Goal: Information Seeking & Learning: Learn about a topic

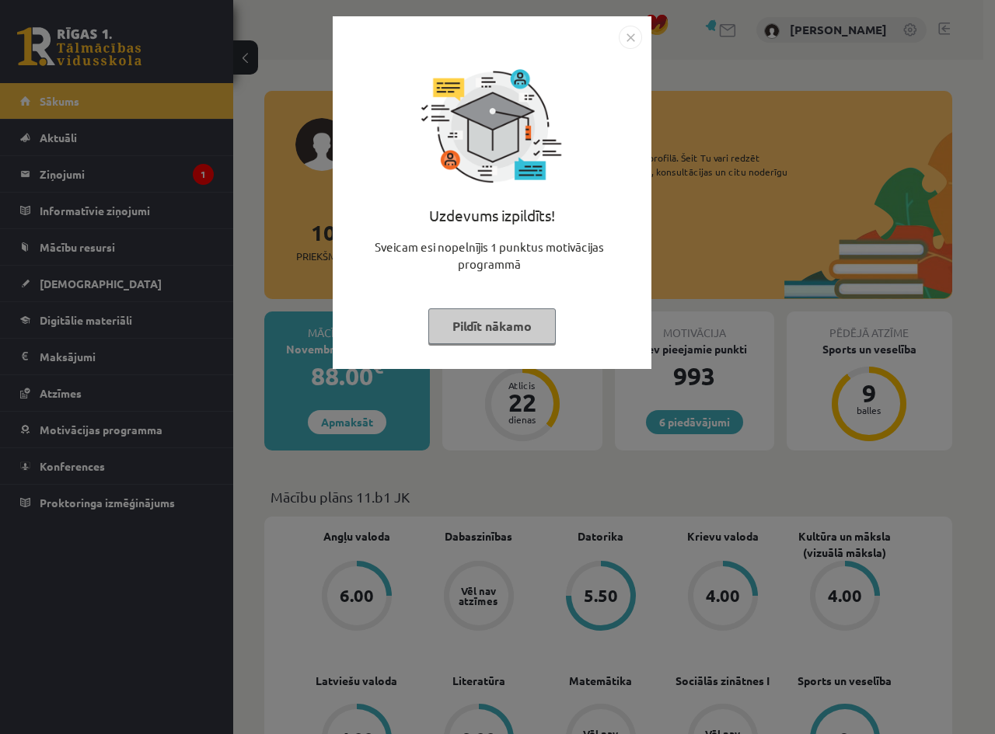
click at [630, 44] on img "Close" at bounding box center [630, 37] width 23 height 23
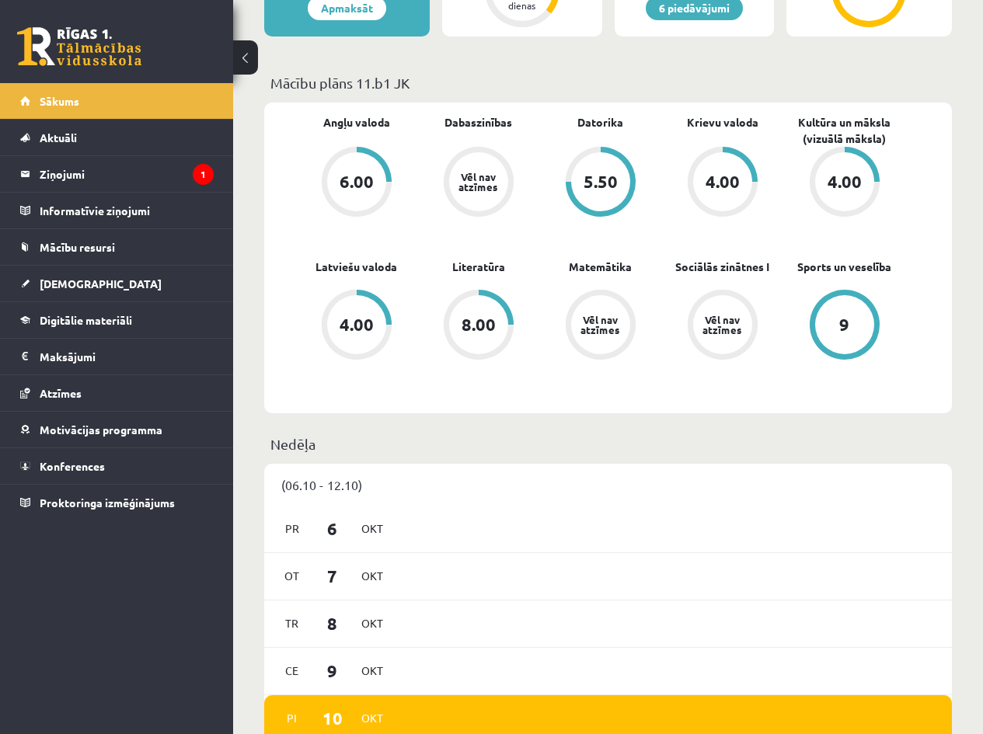
scroll to position [207, 0]
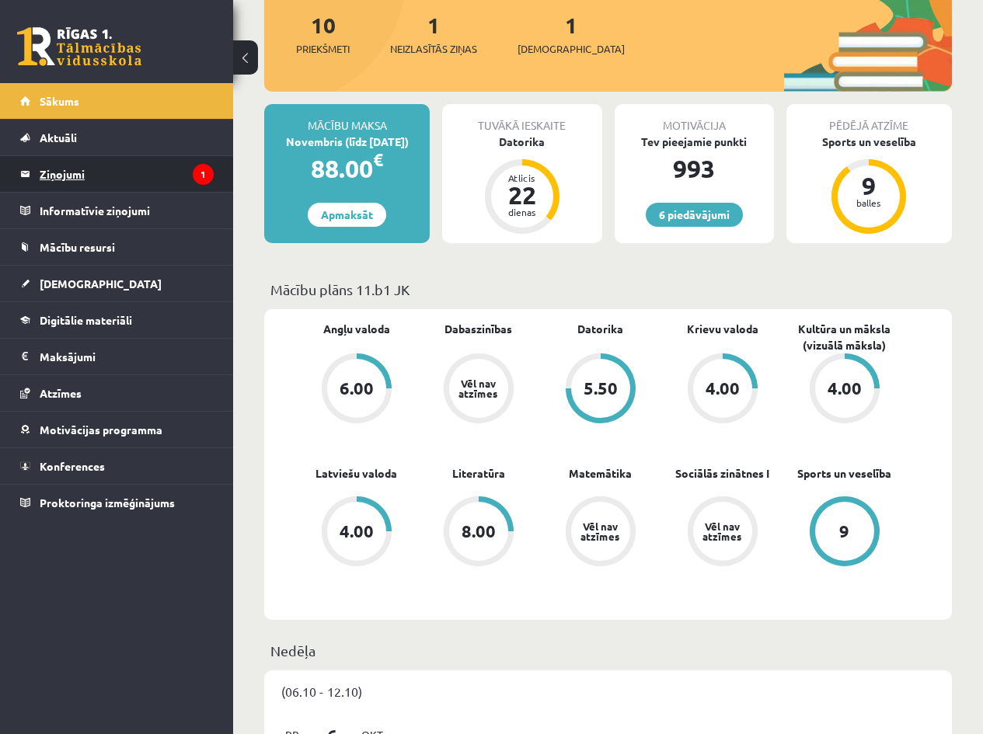
click at [82, 180] on legend "Ziņojumi 1" at bounding box center [127, 174] width 174 height 36
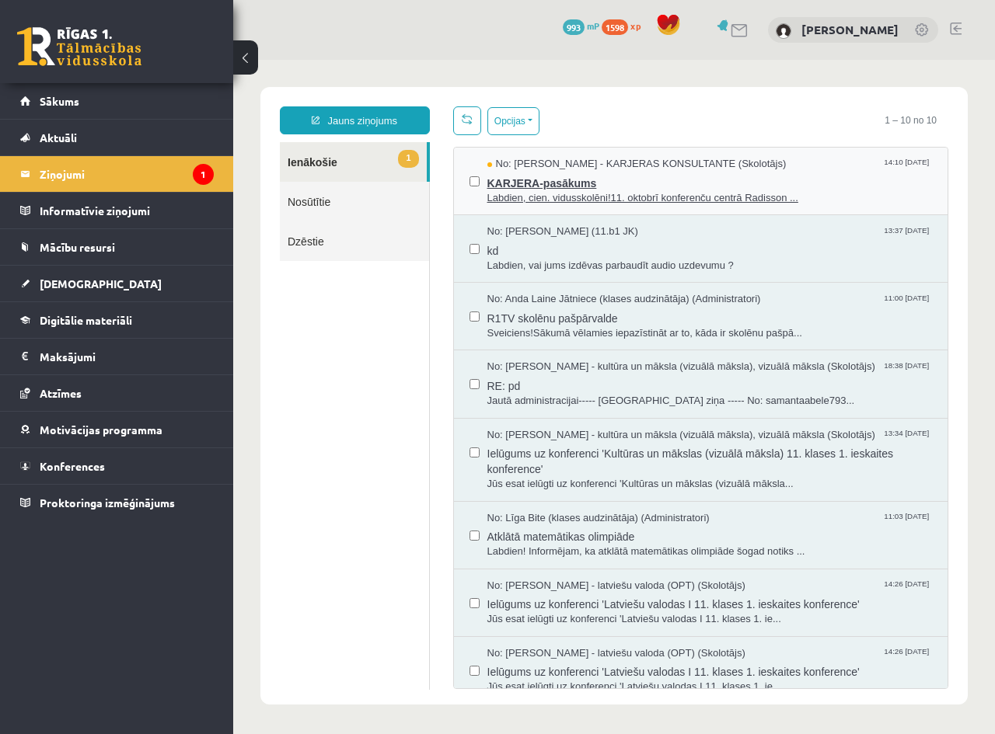
click at [570, 185] on span "KARJERA-pasākums" at bounding box center [709, 181] width 445 height 19
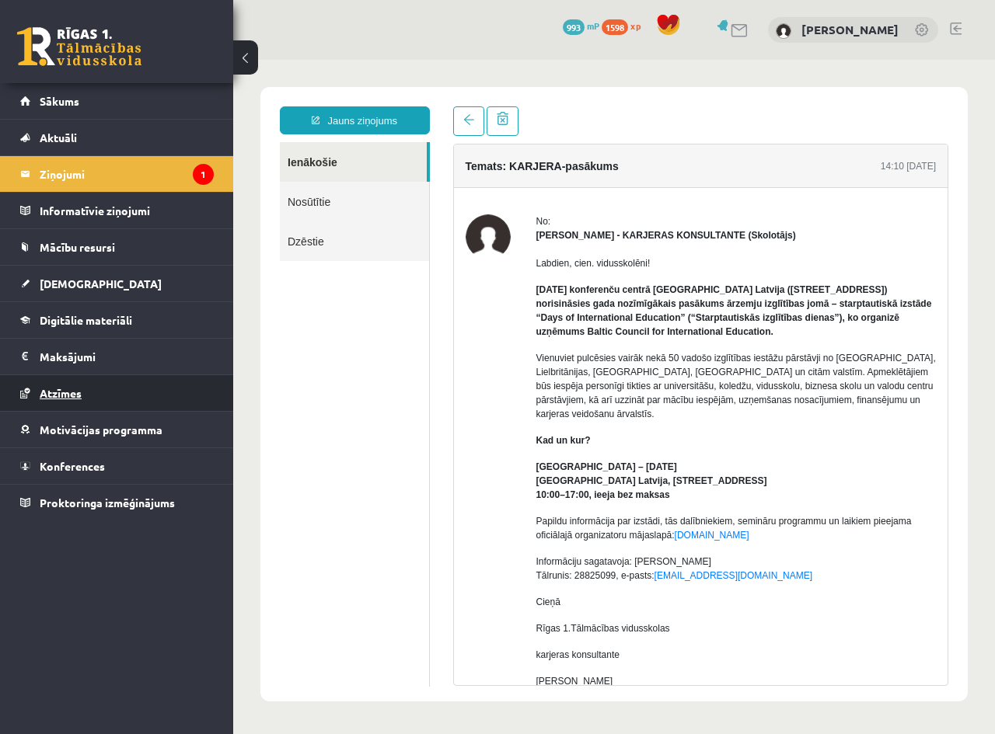
click at [49, 384] on link "Atzīmes" at bounding box center [117, 393] width 194 height 36
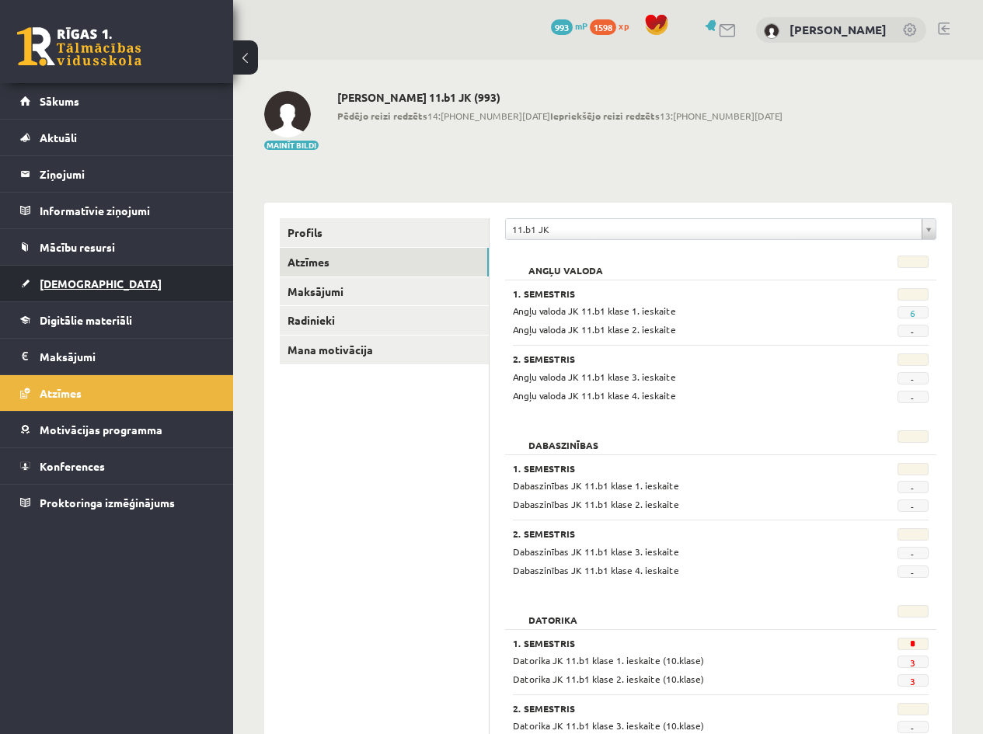
click at [104, 288] on link "[DEMOGRAPHIC_DATA]" at bounding box center [117, 284] width 194 height 36
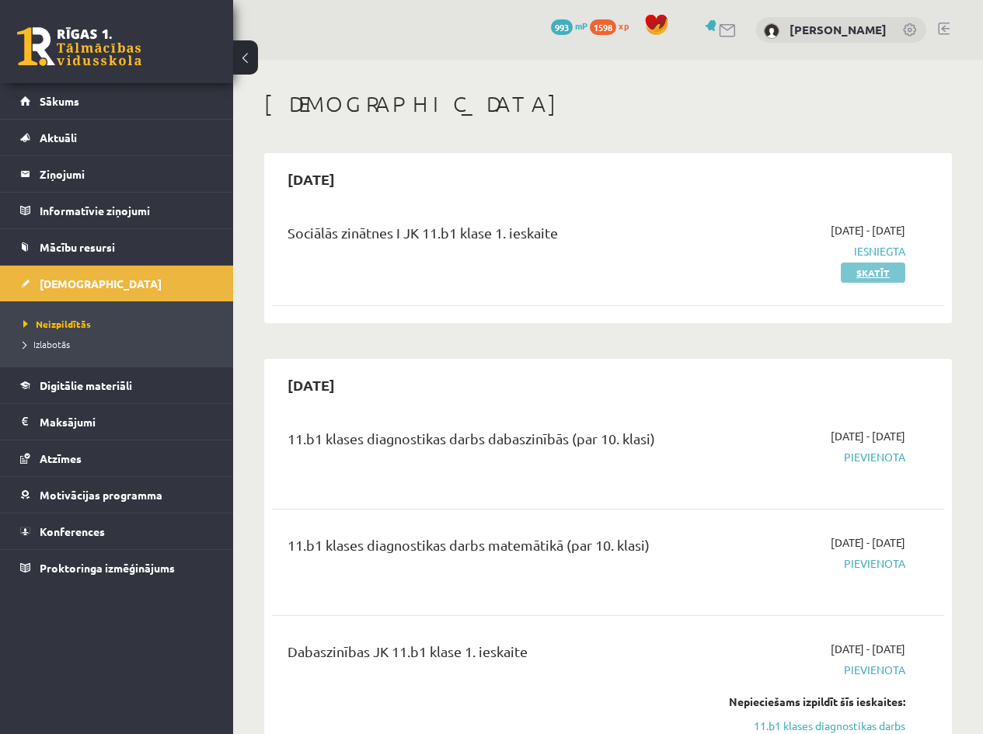
click at [850, 277] on link "Skatīt" at bounding box center [873, 273] width 65 height 20
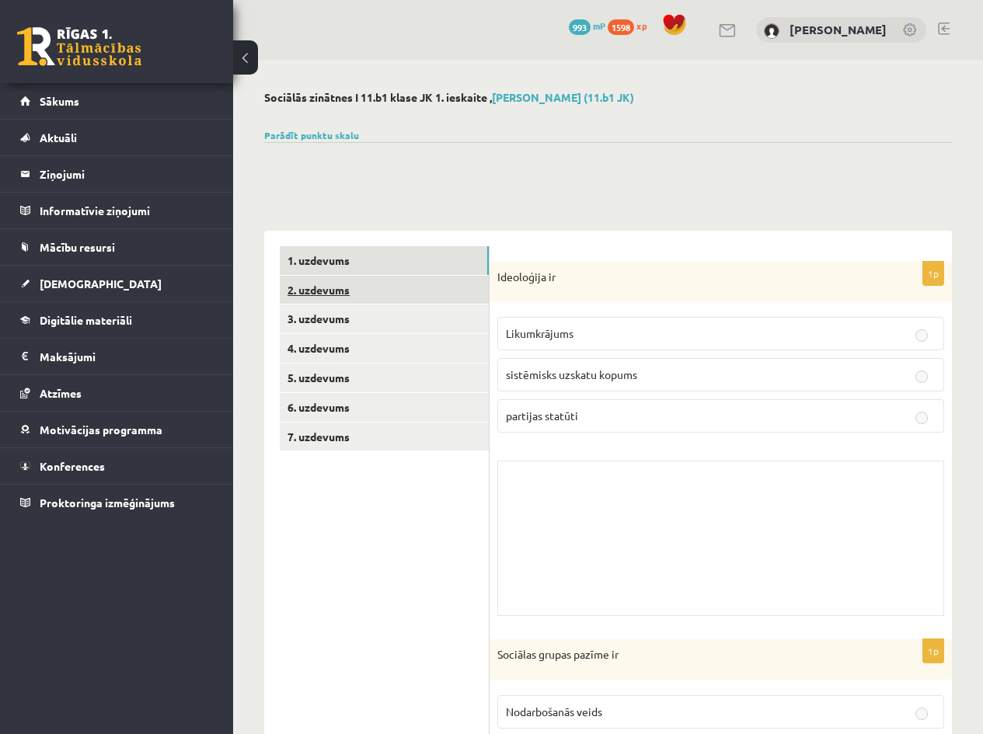
click at [344, 288] on link "2. uzdevums" at bounding box center [384, 290] width 209 height 29
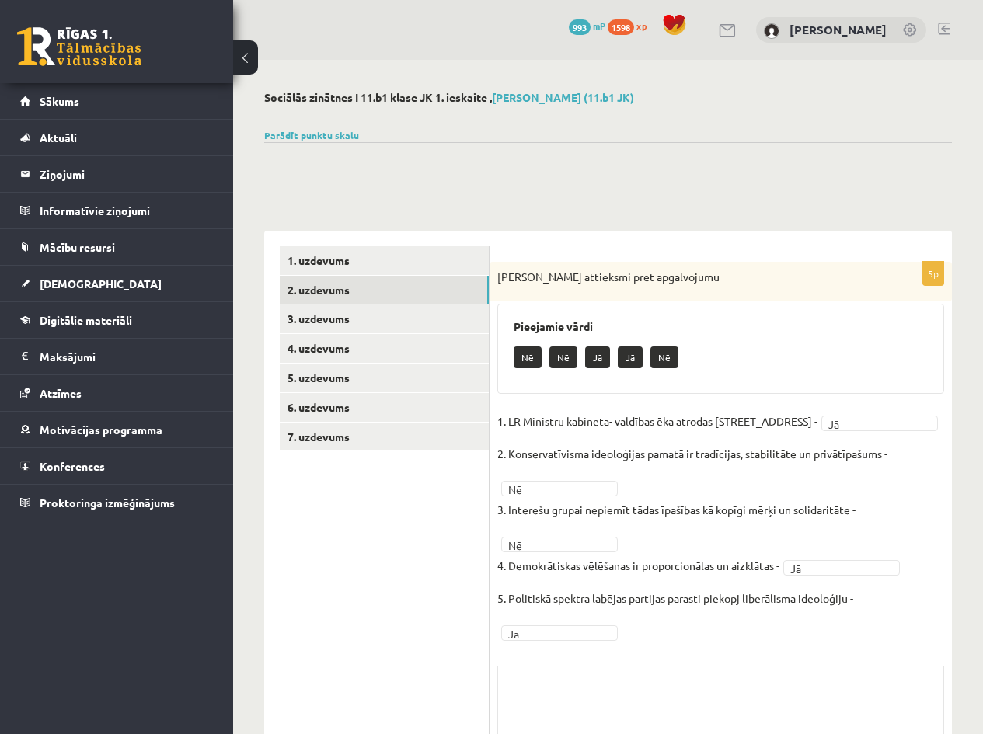
scroll to position [141, 0]
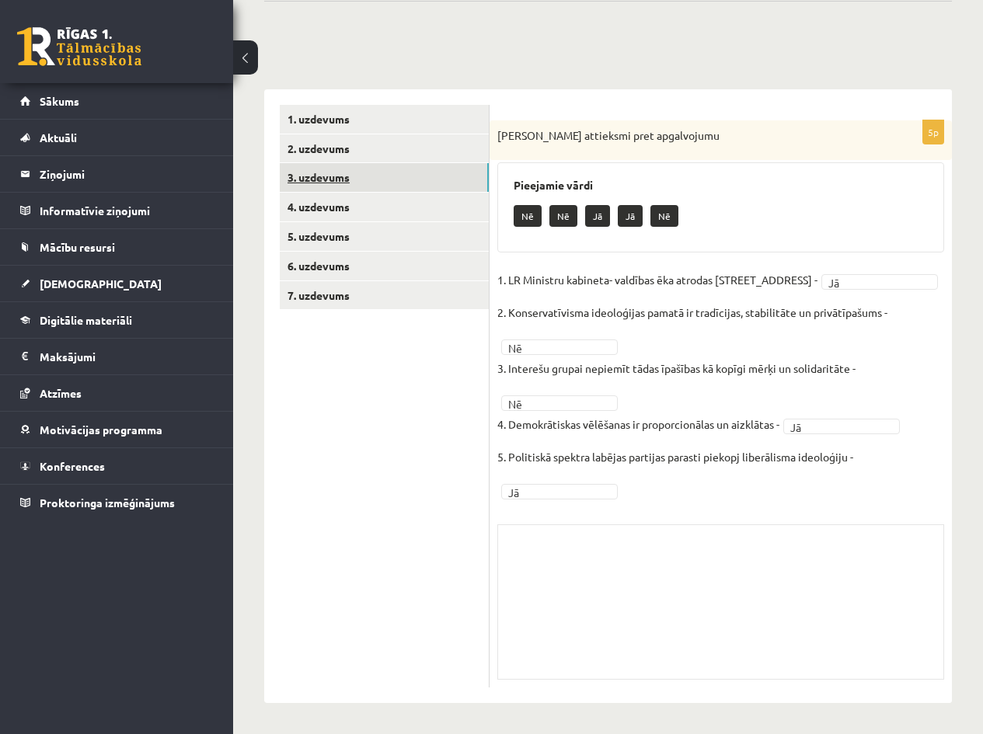
click at [350, 184] on link "3. uzdevums" at bounding box center [384, 177] width 209 height 29
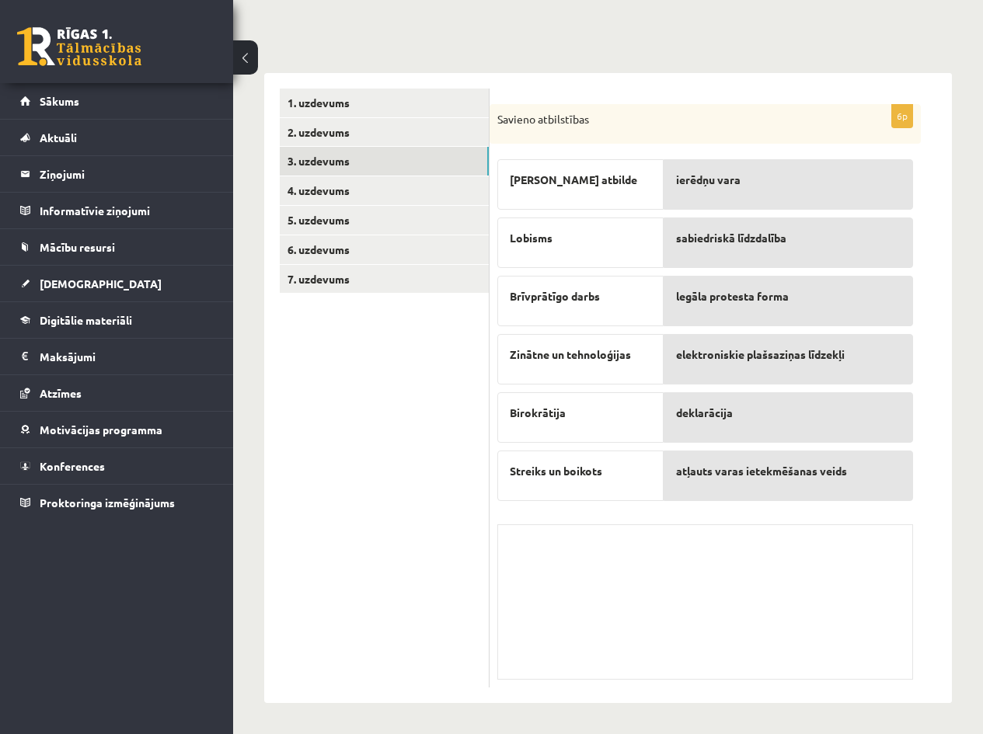
scroll to position [0, 0]
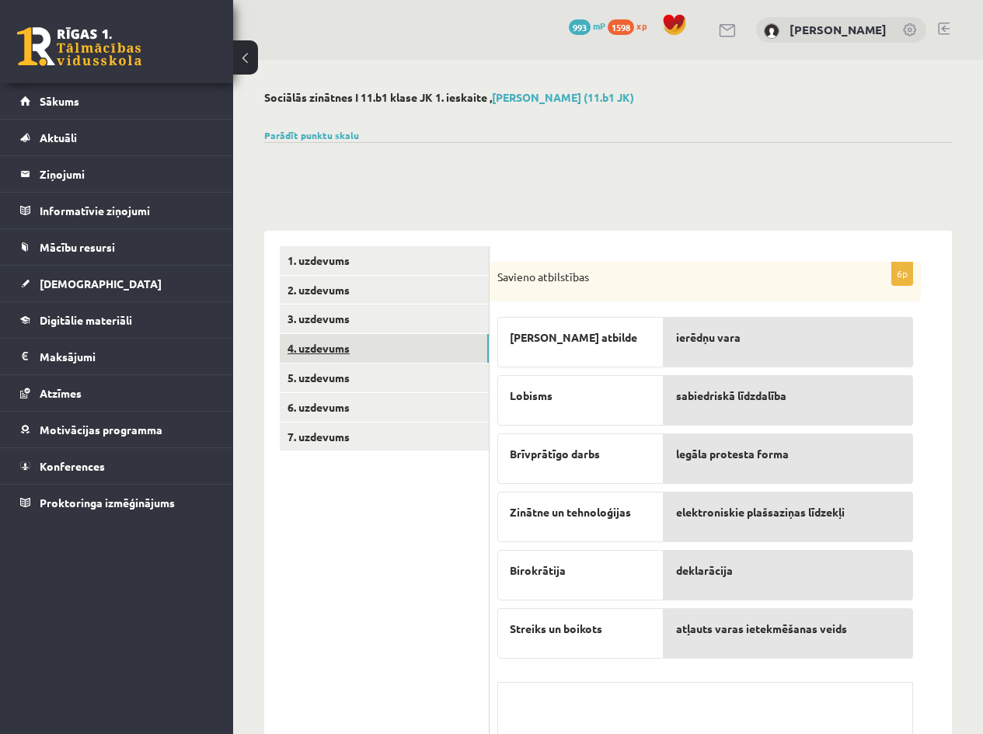
click at [341, 352] on link "4. uzdevums" at bounding box center [384, 348] width 209 height 29
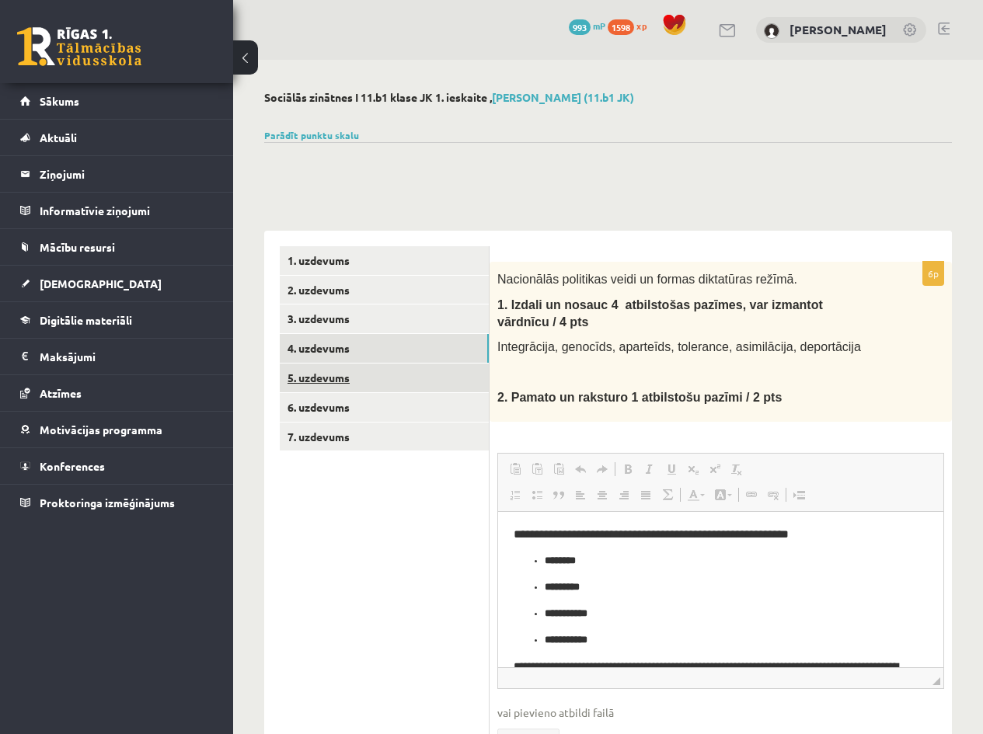
click at [341, 381] on link "5. uzdevums" at bounding box center [384, 378] width 209 height 29
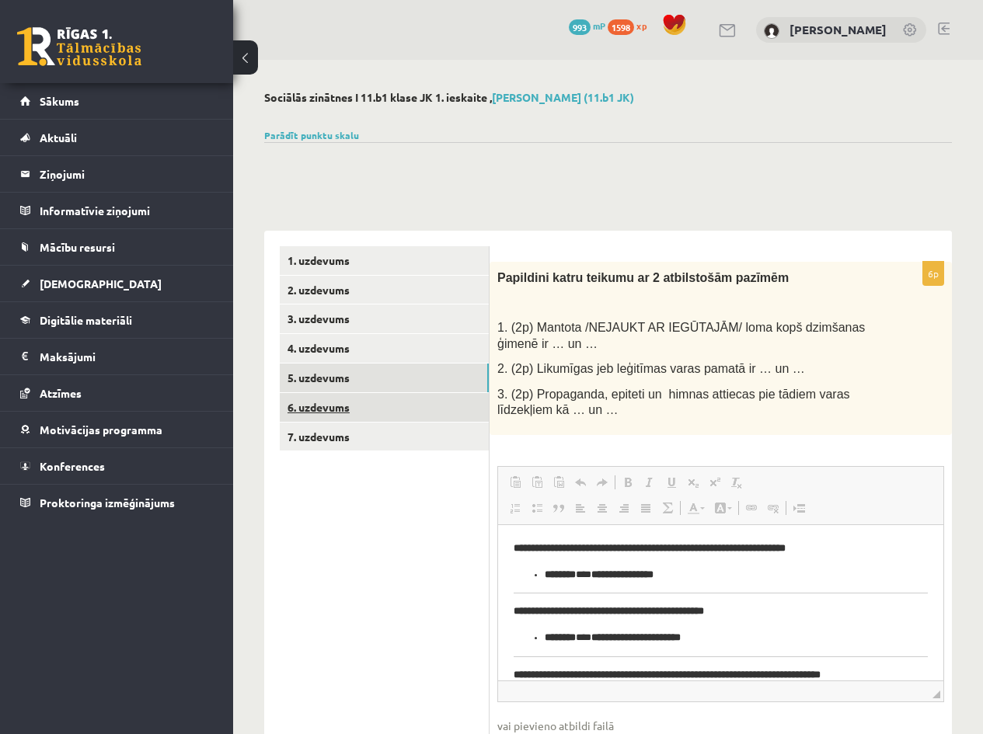
click at [335, 403] on link "6. uzdevums" at bounding box center [384, 407] width 209 height 29
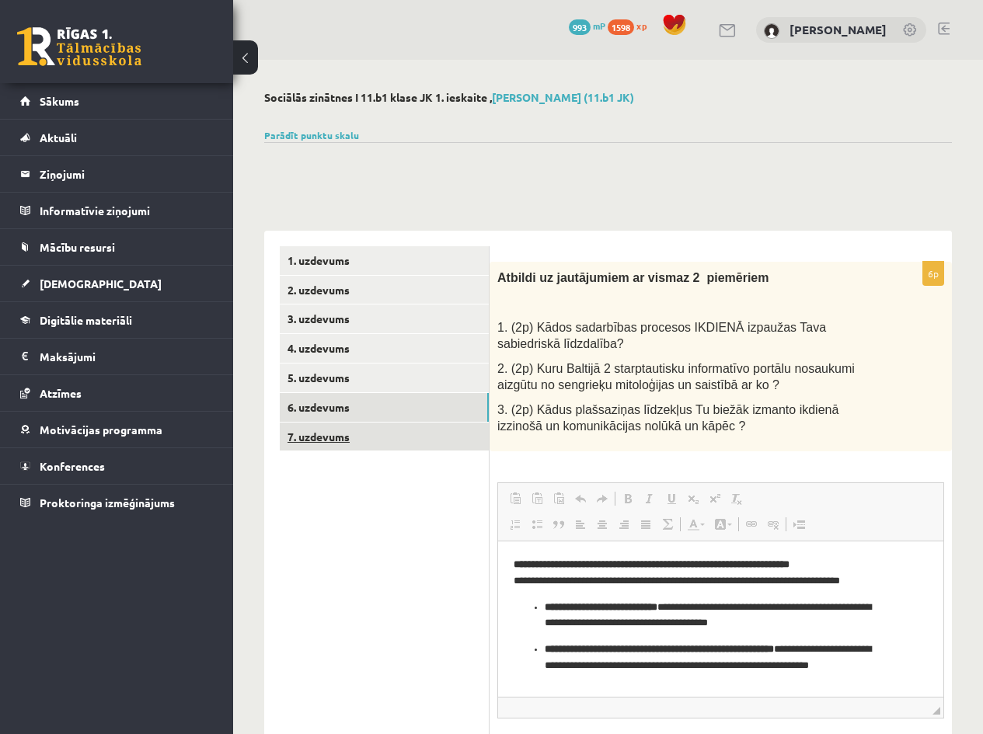
click at [328, 432] on link "7. uzdevums" at bounding box center [384, 437] width 209 height 29
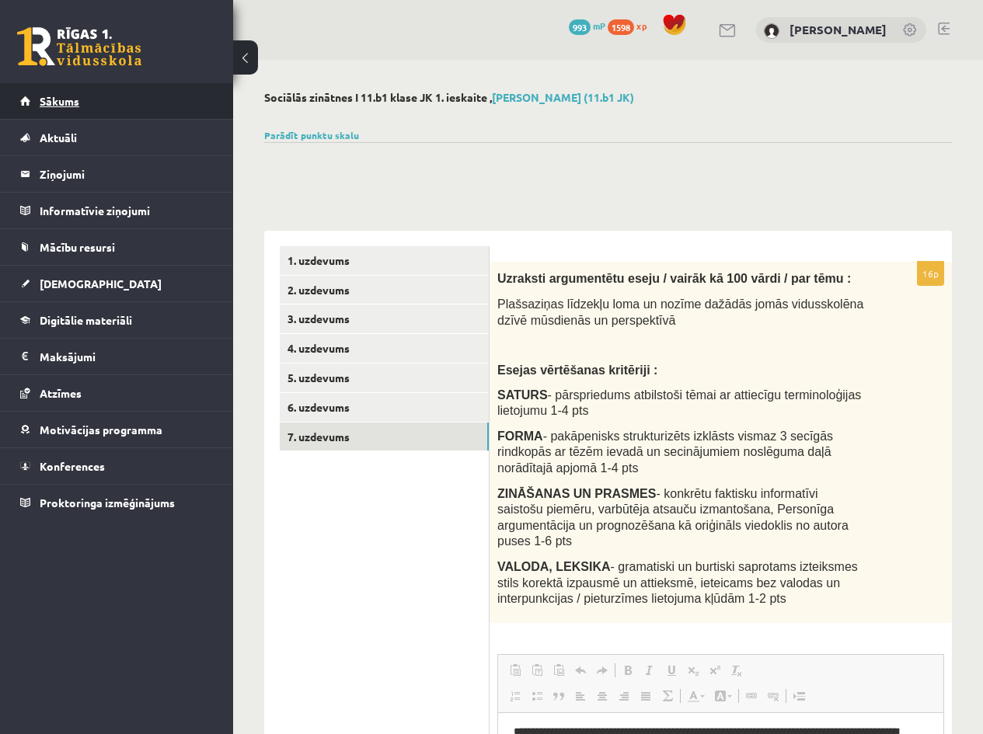
click at [38, 103] on link "Sākums" at bounding box center [117, 101] width 194 height 36
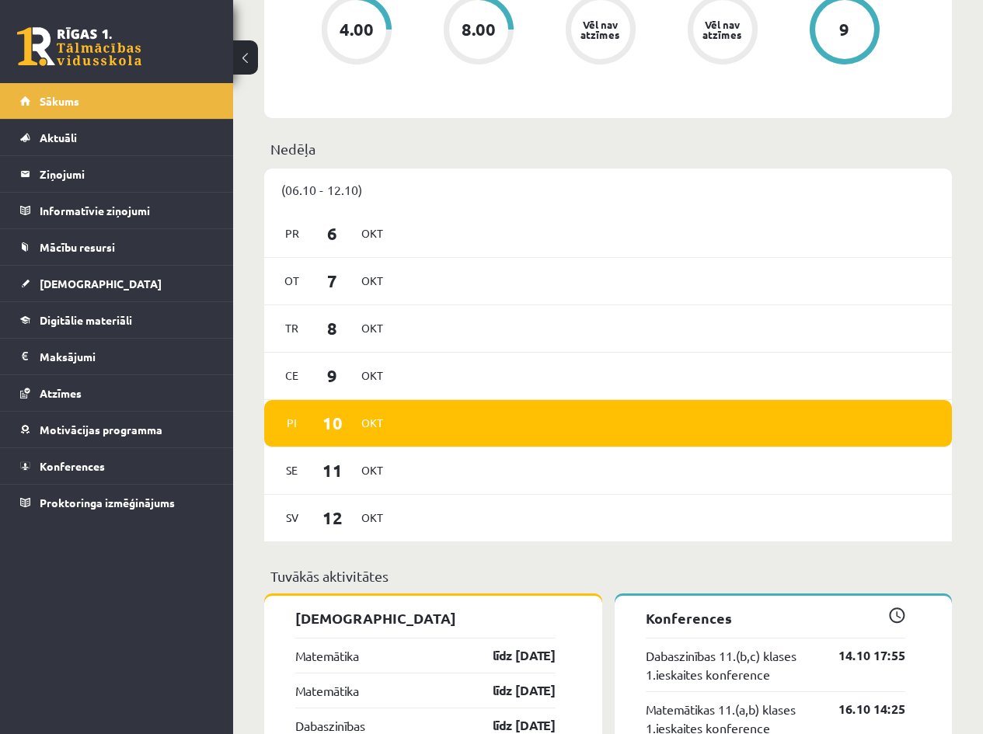
scroll to position [295, 0]
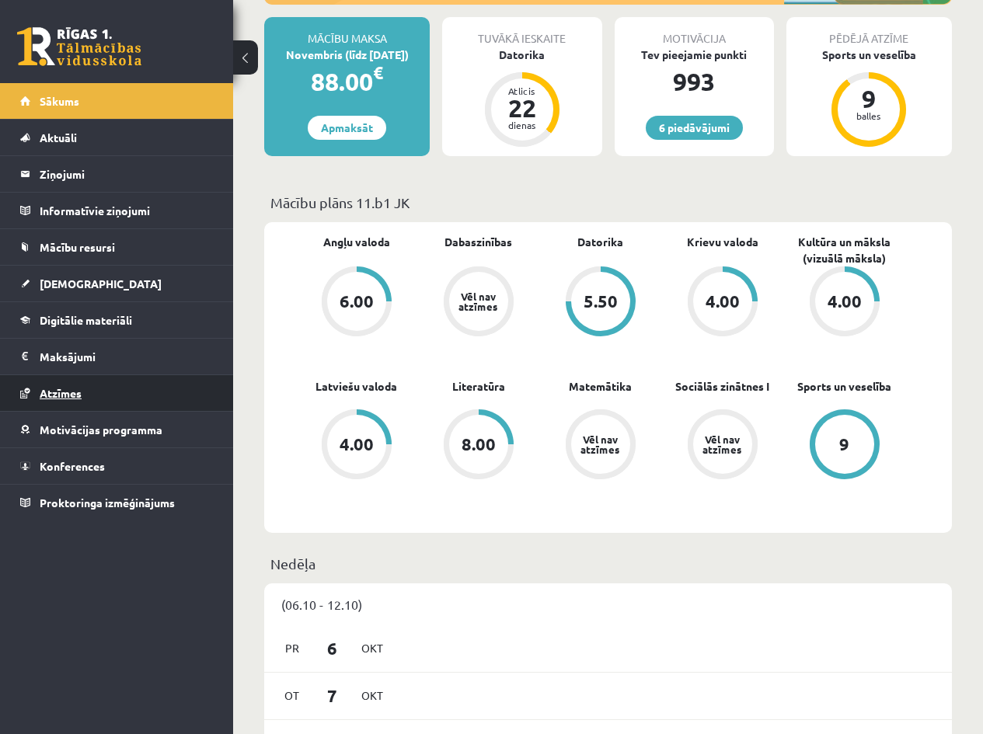
click at [134, 395] on link "Atzīmes" at bounding box center [117, 393] width 194 height 36
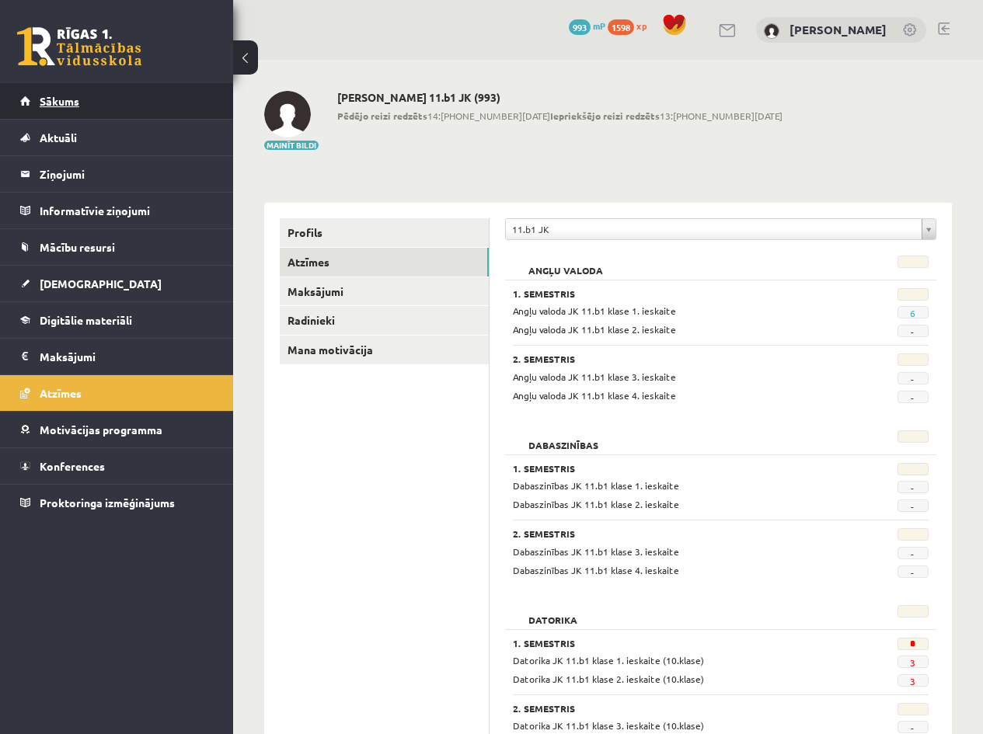
click at [48, 100] on span "Sākums" at bounding box center [60, 101] width 40 height 14
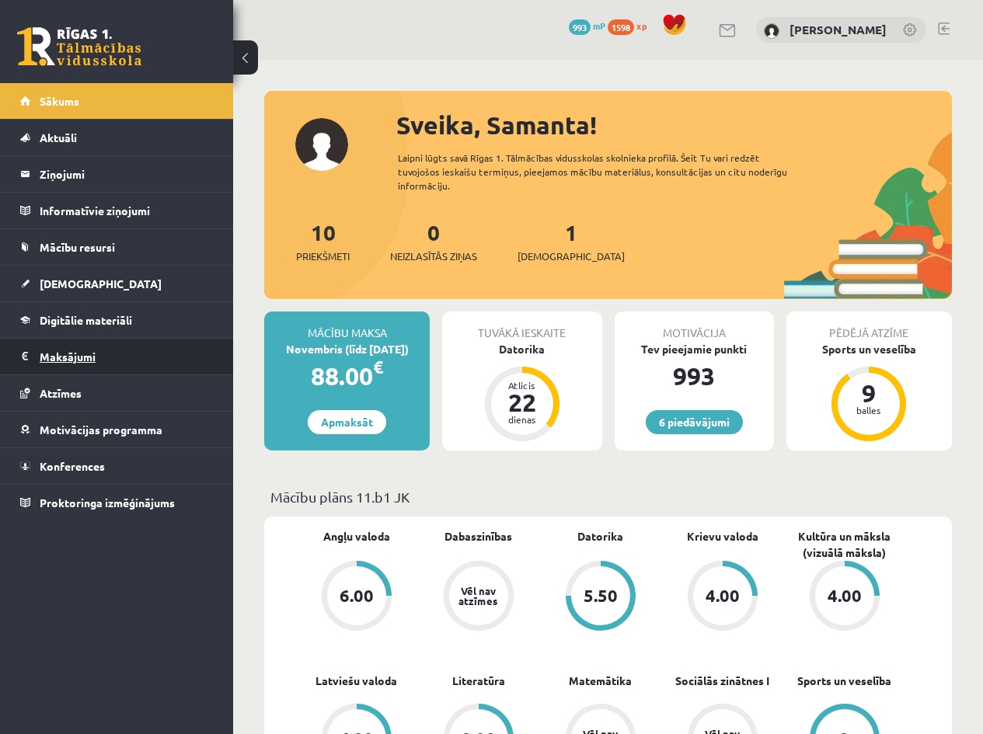
click at [81, 357] on legend "Maksājumi 0" at bounding box center [127, 357] width 174 height 36
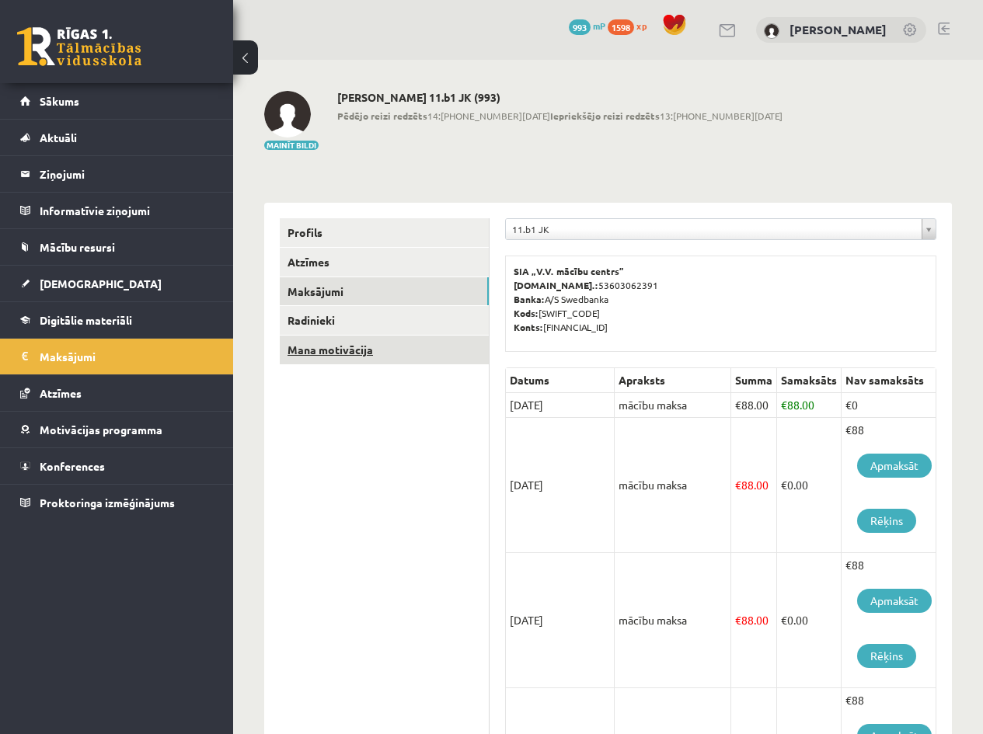
click at [338, 356] on link "Mana motivācija" at bounding box center [384, 350] width 209 height 29
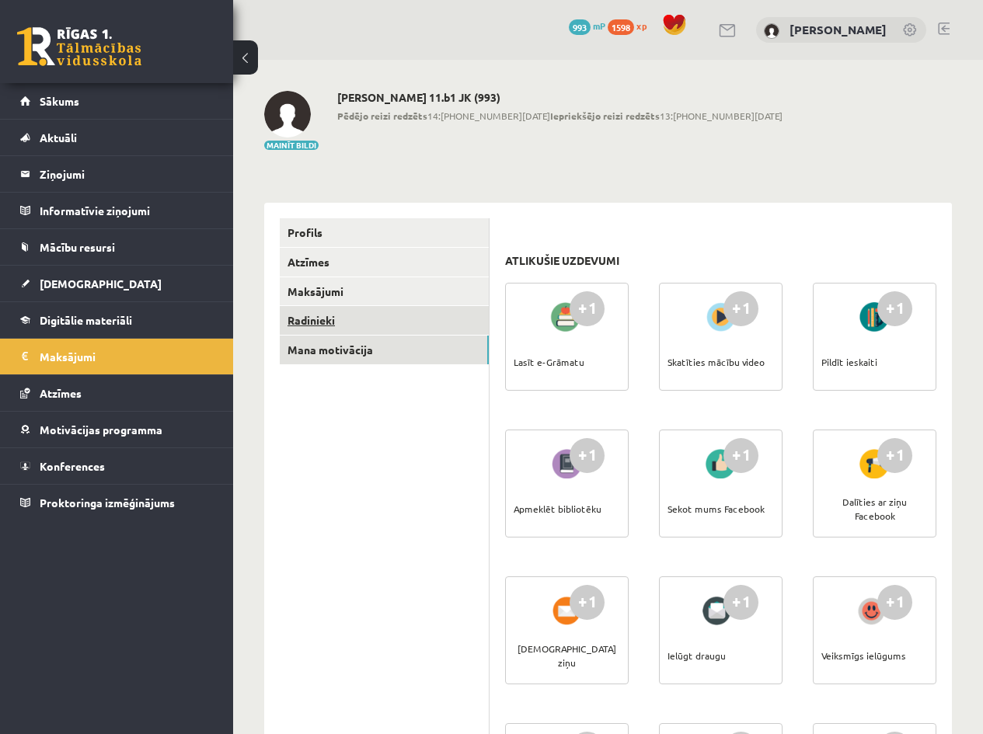
click at [334, 328] on link "Radinieki" at bounding box center [384, 320] width 209 height 29
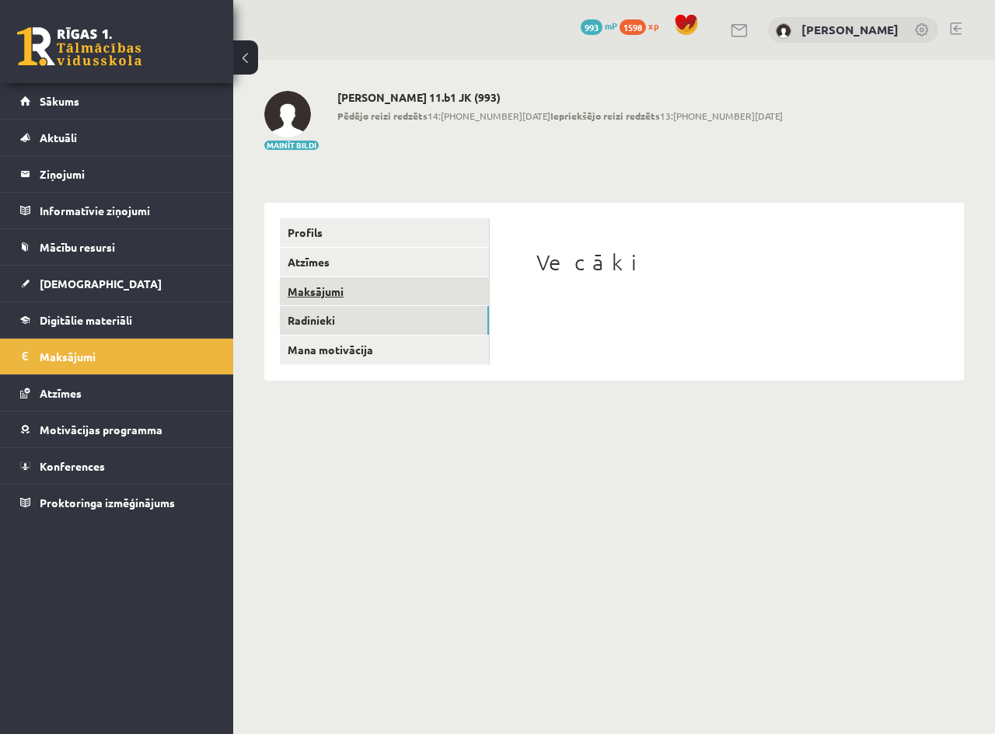
click at [343, 293] on link "Maksājumi" at bounding box center [384, 291] width 209 height 29
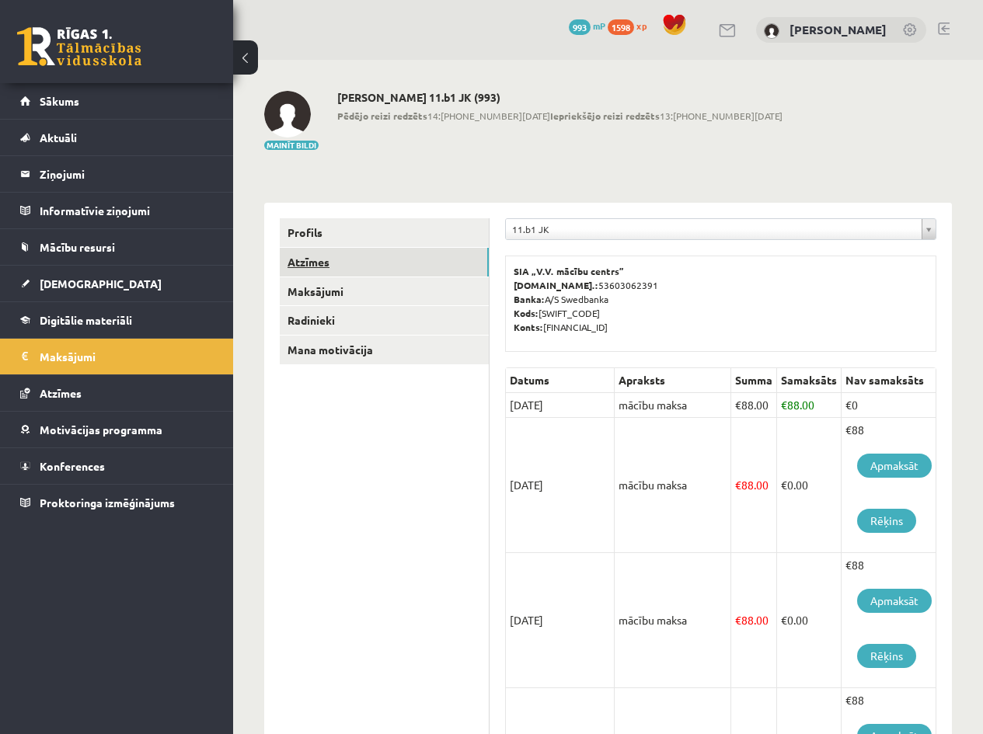
click at [336, 266] on link "Atzīmes" at bounding box center [384, 262] width 209 height 29
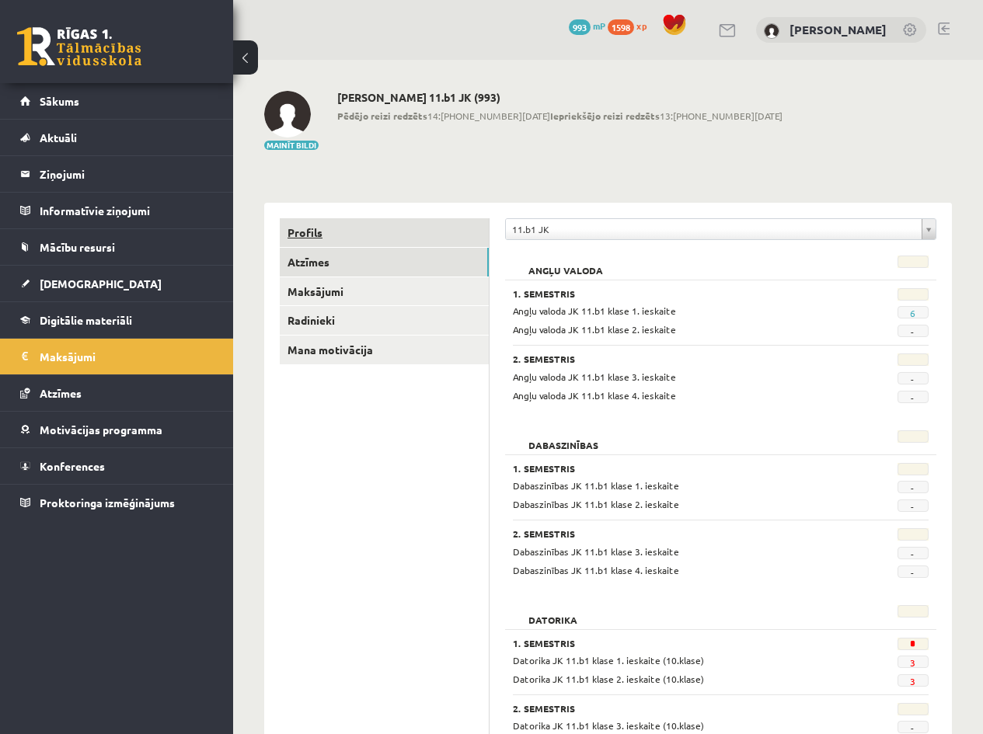
click at [357, 239] on link "Profils" at bounding box center [384, 232] width 209 height 29
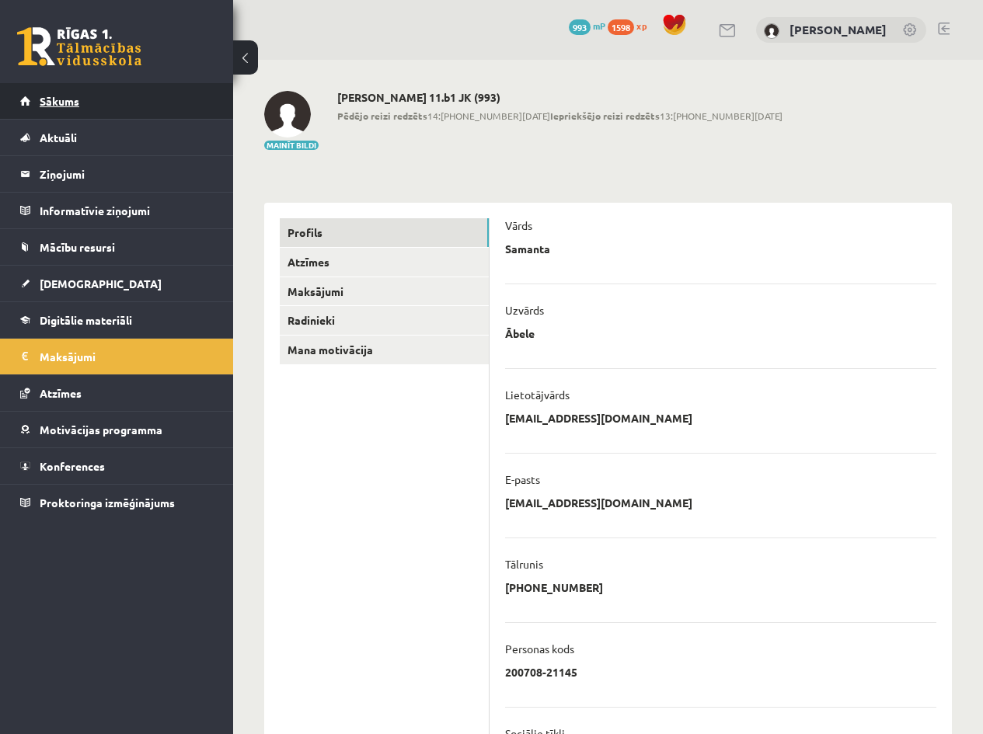
click at [58, 105] on span "Sākums" at bounding box center [60, 101] width 40 height 14
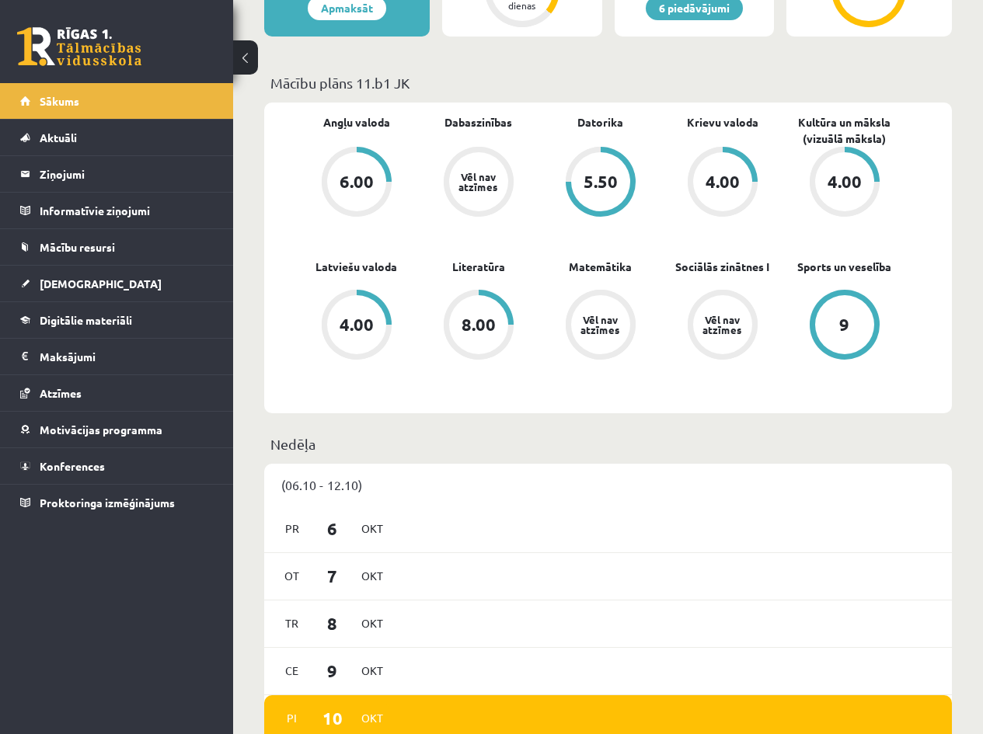
scroll to position [207, 0]
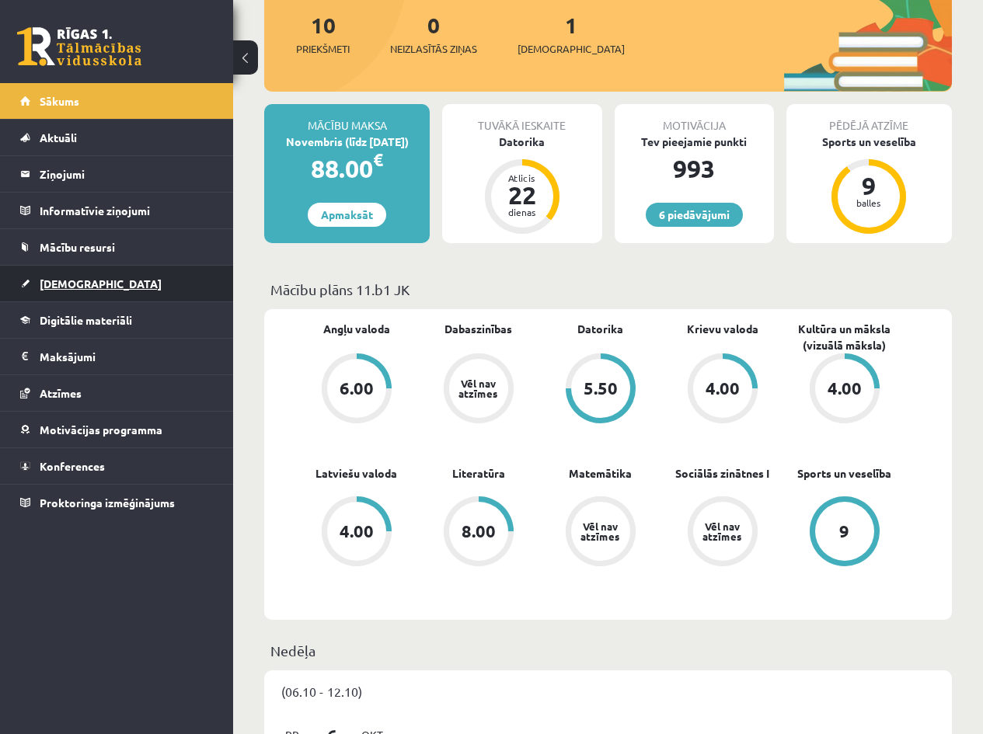
click at [52, 277] on span "[DEMOGRAPHIC_DATA]" at bounding box center [101, 284] width 122 height 14
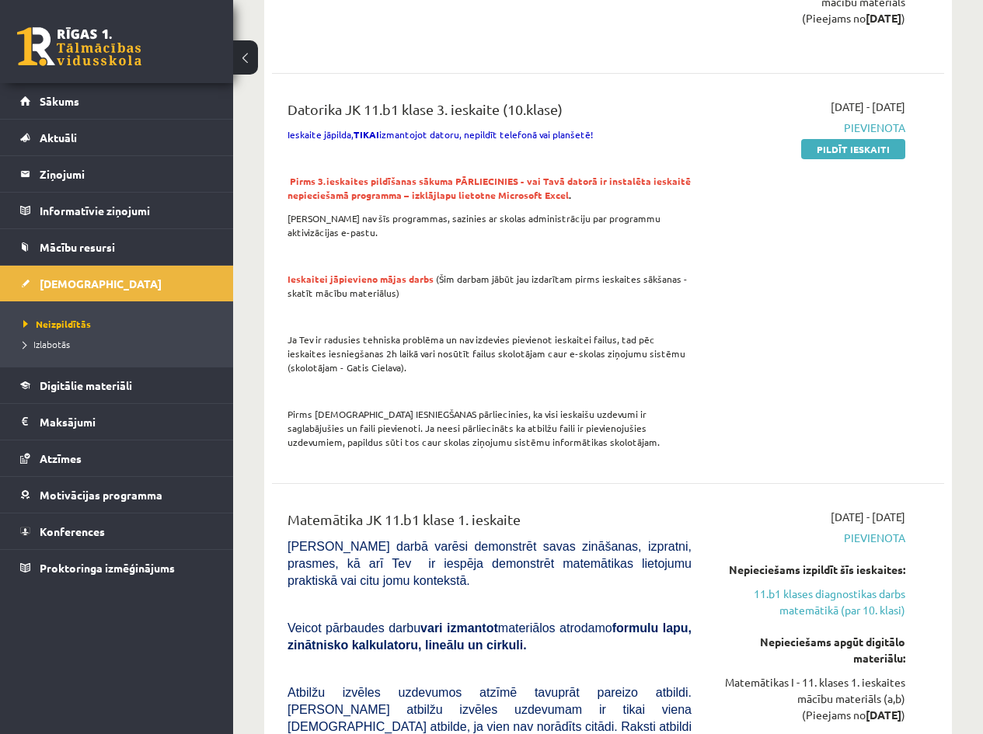
scroll to position [1036, 0]
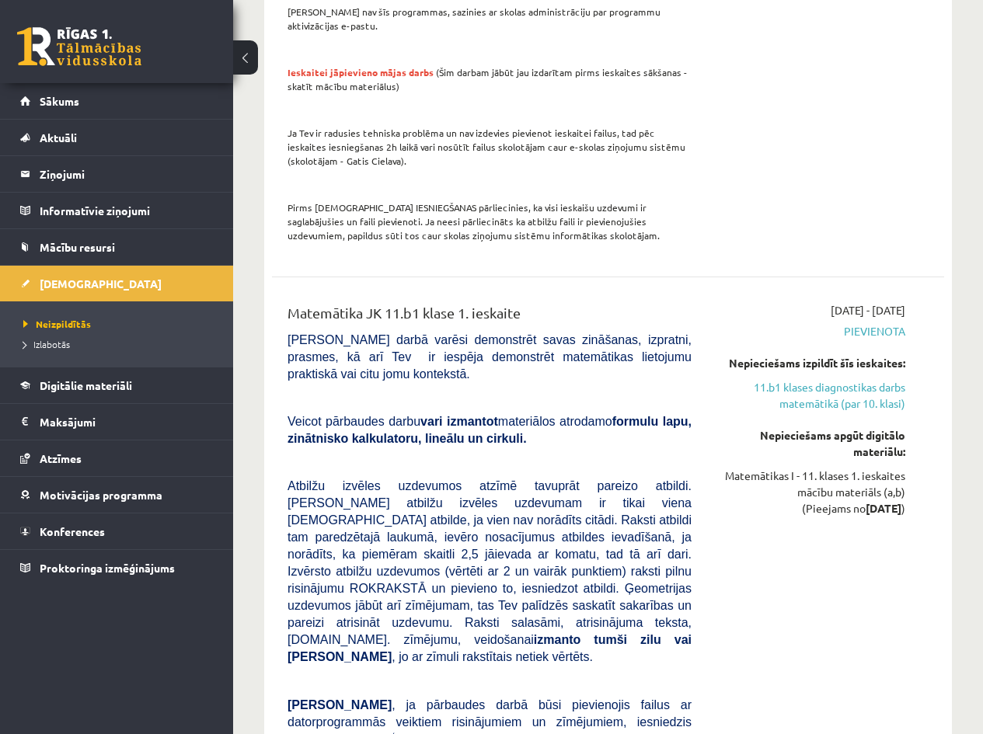
click at [829, 479] on div "Matemātikas I - 11. klases 1. ieskaites mācību materiāls (a,b) (Pieejams no [DA…" at bounding box center [810, 492] width 190 height 49
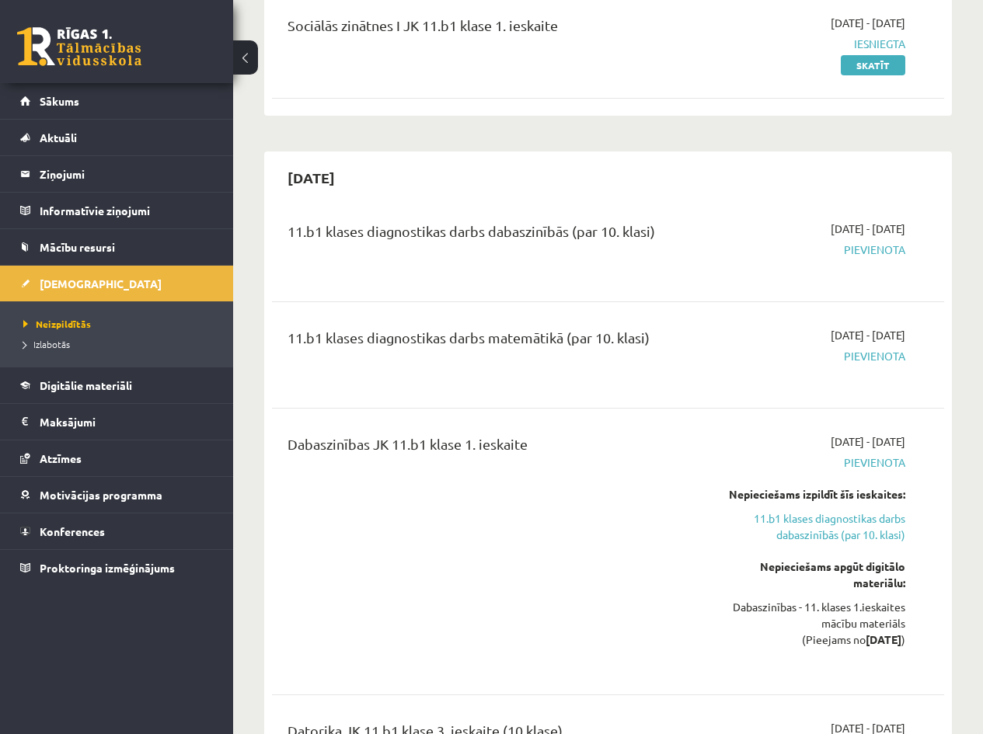
scroll to position [0, 0]
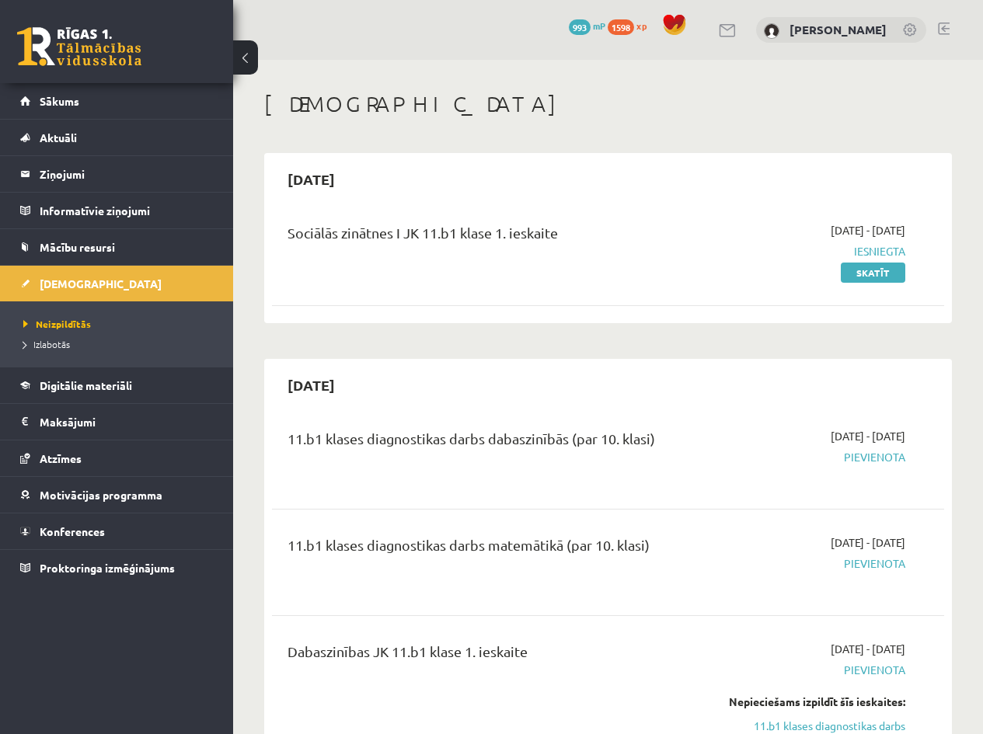
click at [634, 27] on span "1598" at bounding box center [621, 27] width 26 height 16
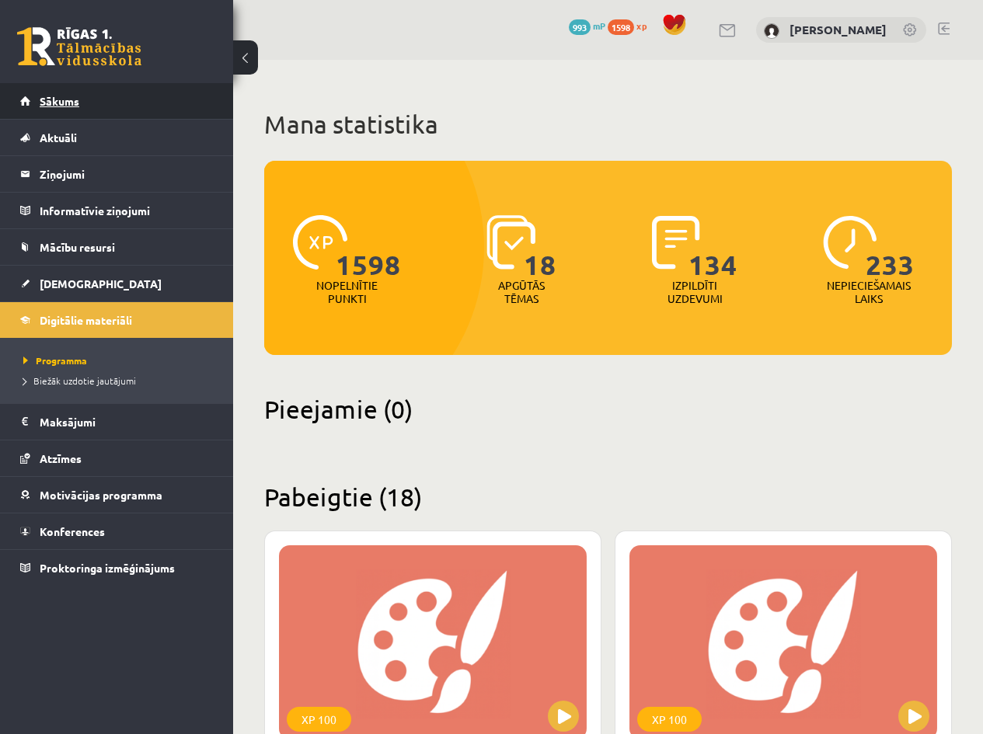
click at [60, 106] on span "Sākums" at bounding box center [60, 101] width 40 height 14
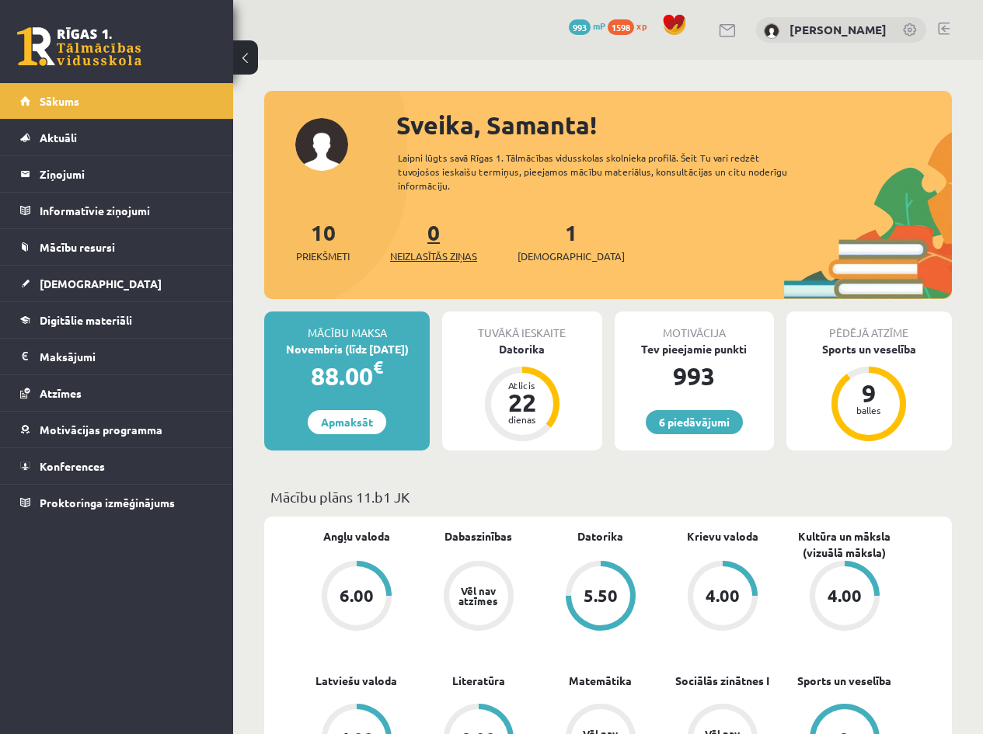
scroll to position [207, 0]
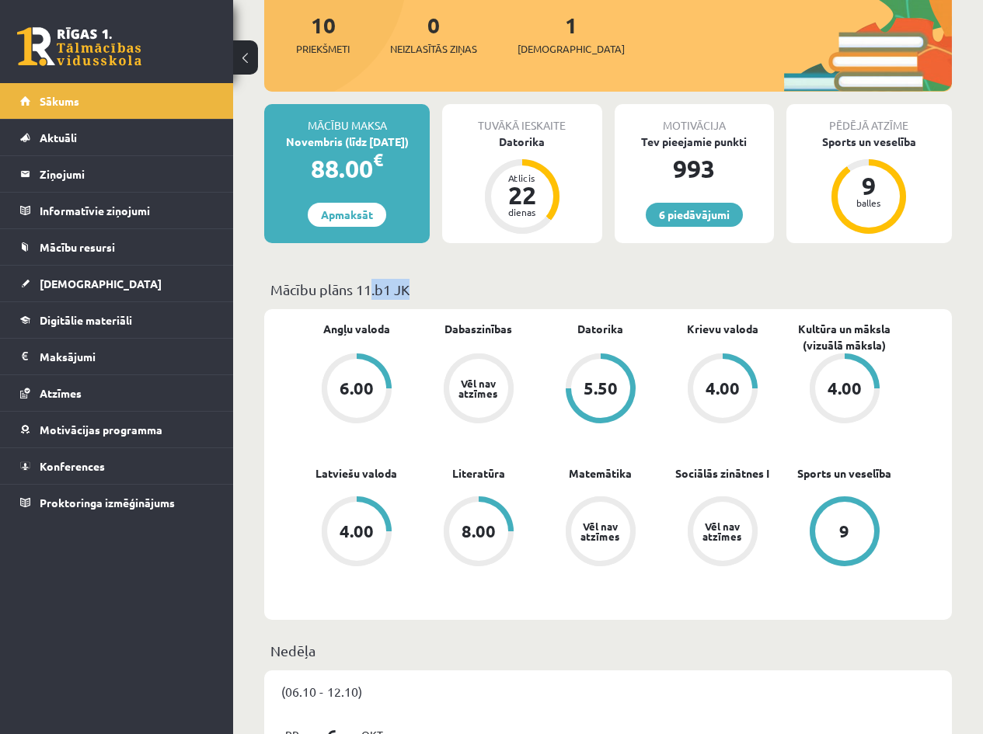
drag, startPoint x: 358, startPoint y: 292, endPoint x: 399, endPoint y: 295, distance: 41.3
click at [399, 295] on p "Mācību plāns 11.b1 JK" at bounding box center [607, 289] width 675 height 21
drag, startPoint x: 355, startPoint y: 287, endPoint x: 417, endPoint y: 291, distance: 61.6
click at [417, 291] on p "Mācību plāns 11.b1 JK" at bounding box center [607, 289] width 675 height 21
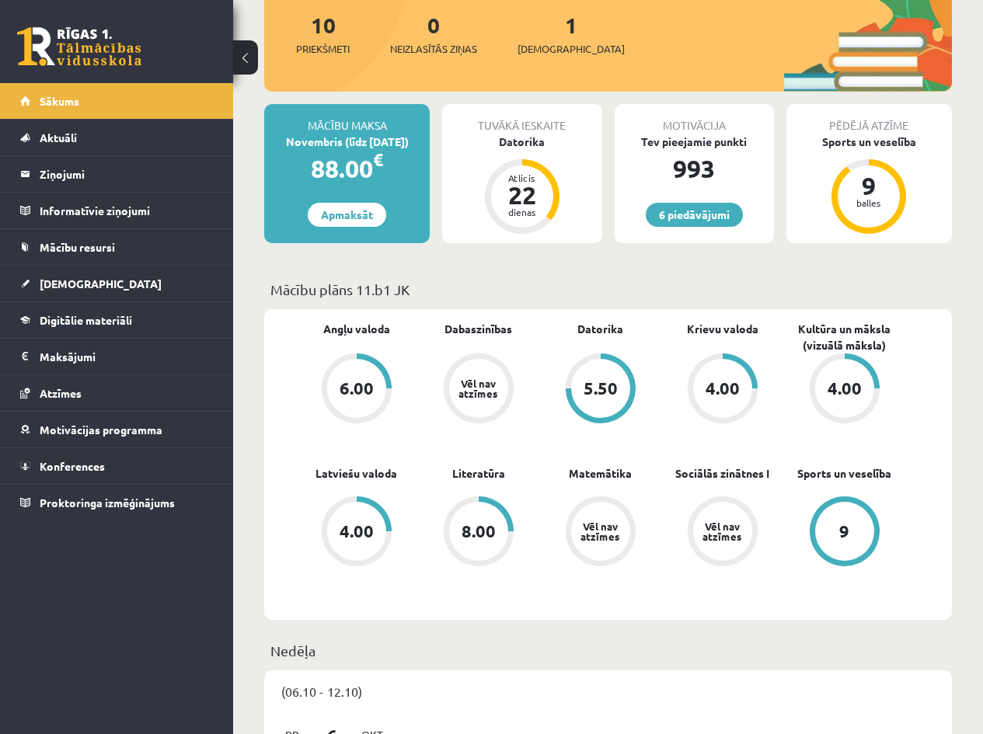
click at [439, 279] on p "Mācību plāns 11.b1 JK" at bounding box center [607, 289] width 675 height 21
drag, startPoint x: 272, startPoint y: 286, endPoint x: 431, endPoint y: 291, distance: 158.6
click at [431, 291] on p "Mācību plāns 11.b1 JK" at bounding box center [607, 289] width 675 height 21
click at [367, 251] on div "Mācību maksa Novembris (līdz 30.11.25) 88.00 € Apmaksāt Tuvākā ieskaite Datorik…" at bounding box center [608, 180] width 688 height 152
click at [834, 538] on div "9" at bounding box center [844, 531] width 59 height 59
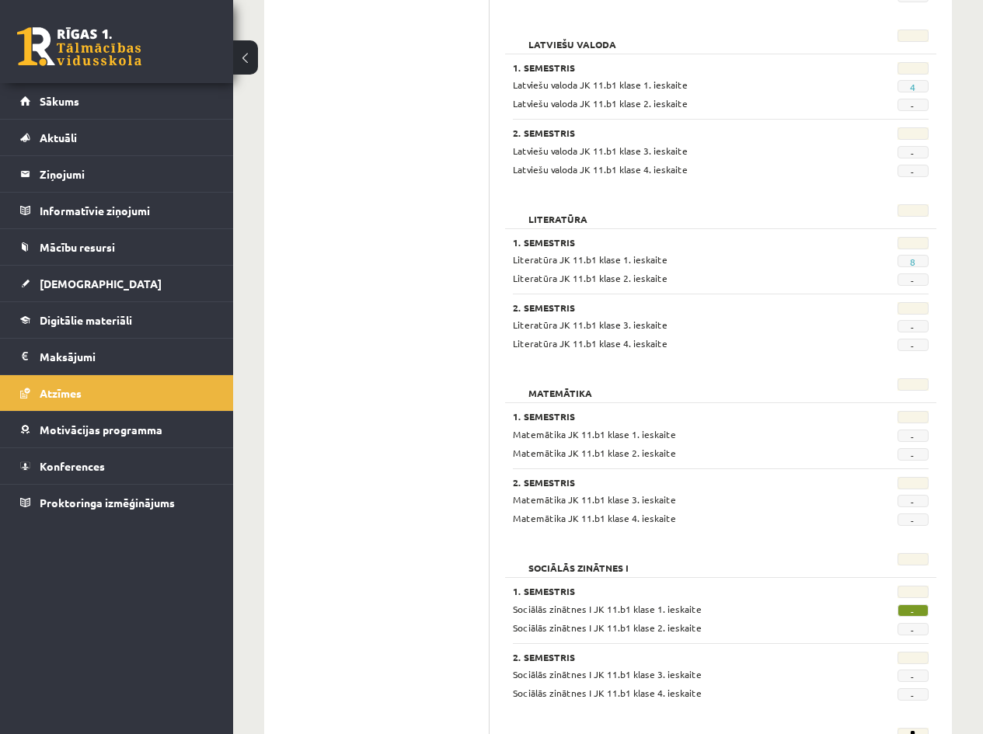
scroll to position [1307, 0]
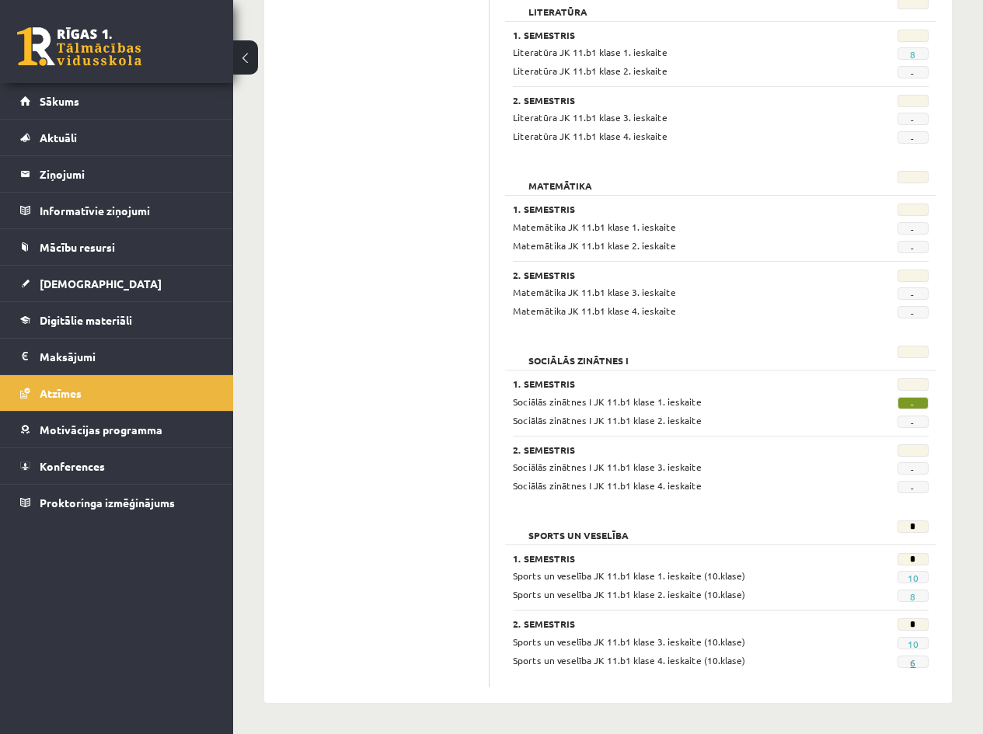
click at [914, 663] on link "6" at bounding box center [912, 663] width 5 height 12
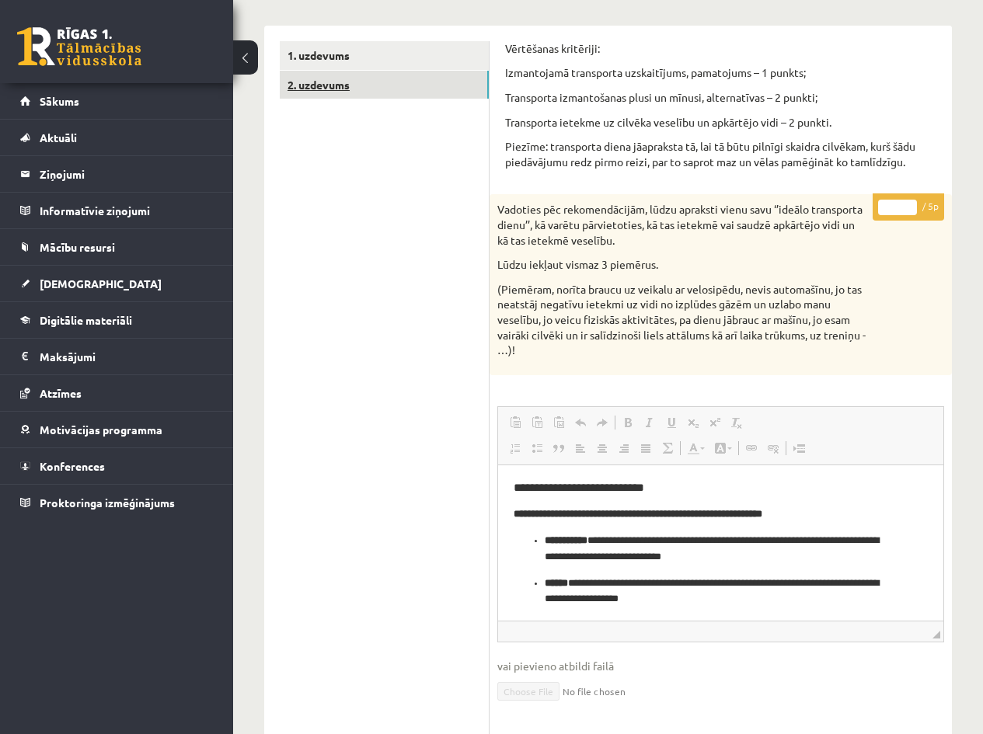
click at [333, 83] on link "2. uzdevums" at bounding box center [384, 85] width 209 height 29
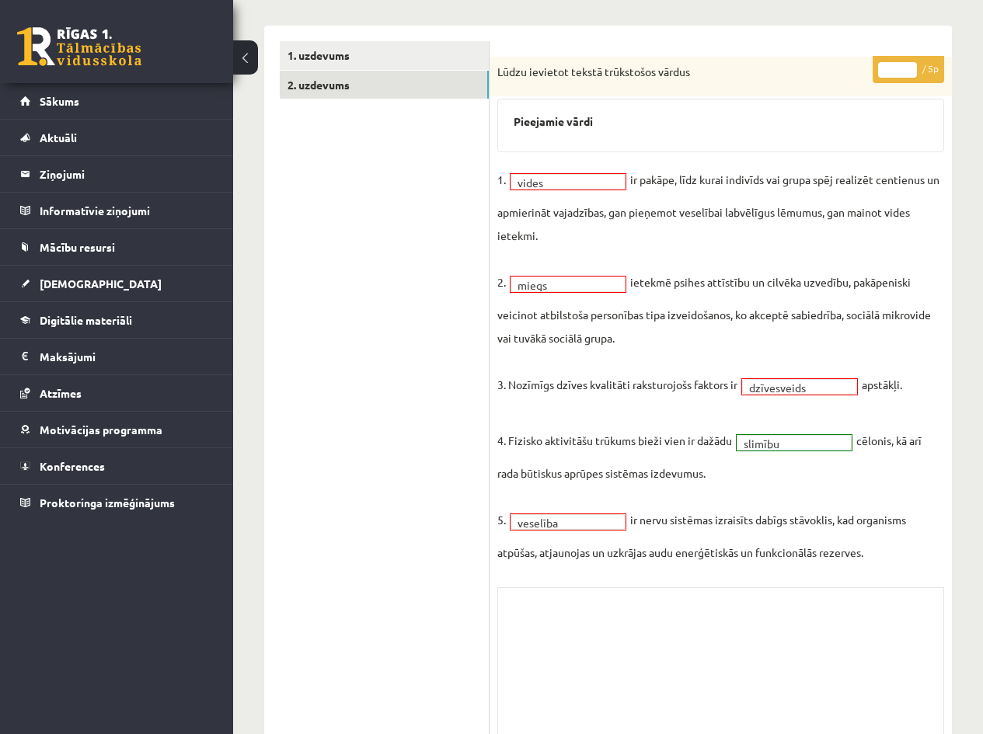
drag, startPoint x: 567, startPoint y: 520, endPoint x: 585, endPoint y: 519, distance: 18.7
drag, startPoint x: 589, startPoint y: 518, endPoint x: 598, endPoint y: 482, distance: 37.7
drag, startPoint x: 542, startPoint y: 283, endPoint x: 539, endPoint y: 261, distance: 22.1
click at [559, 111] on div "Pieejamie vārdi" at bounding box center [720, 126] width 447 height 54
click at [570, 77] on p "Lūdzu ievietot tekstā trūkstošos vārdus" at bounding box center [681, 73] width 369 height 16
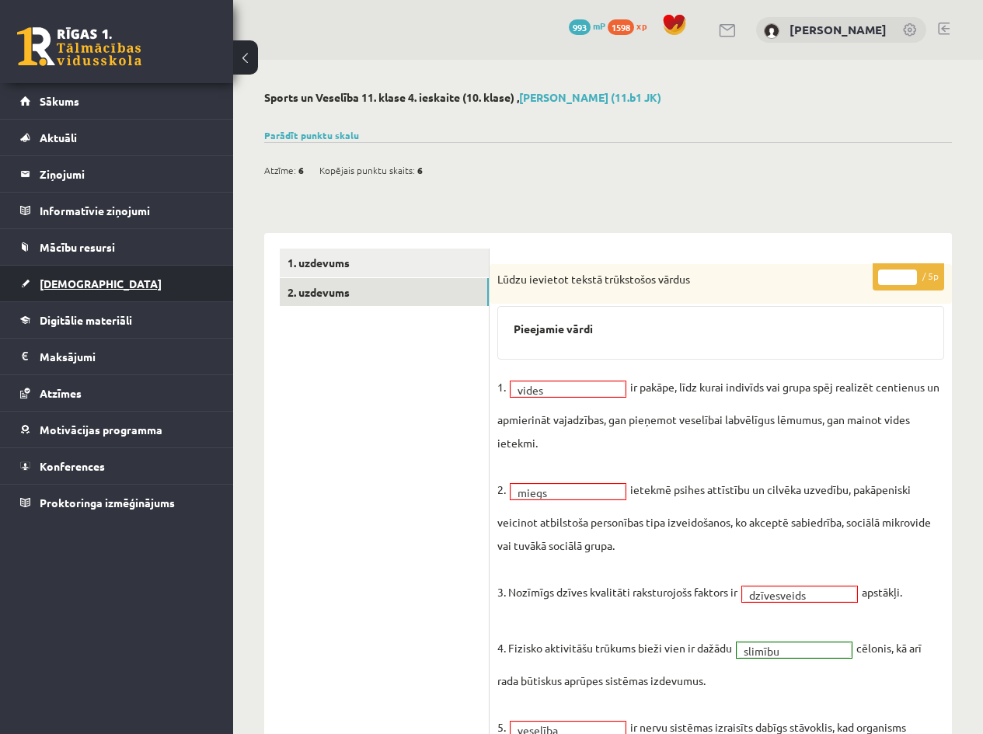
click at [96, 289] on link "[DEMOGRAPHIC_DATA]" at bounding box center [117, 284] width 194 height 36
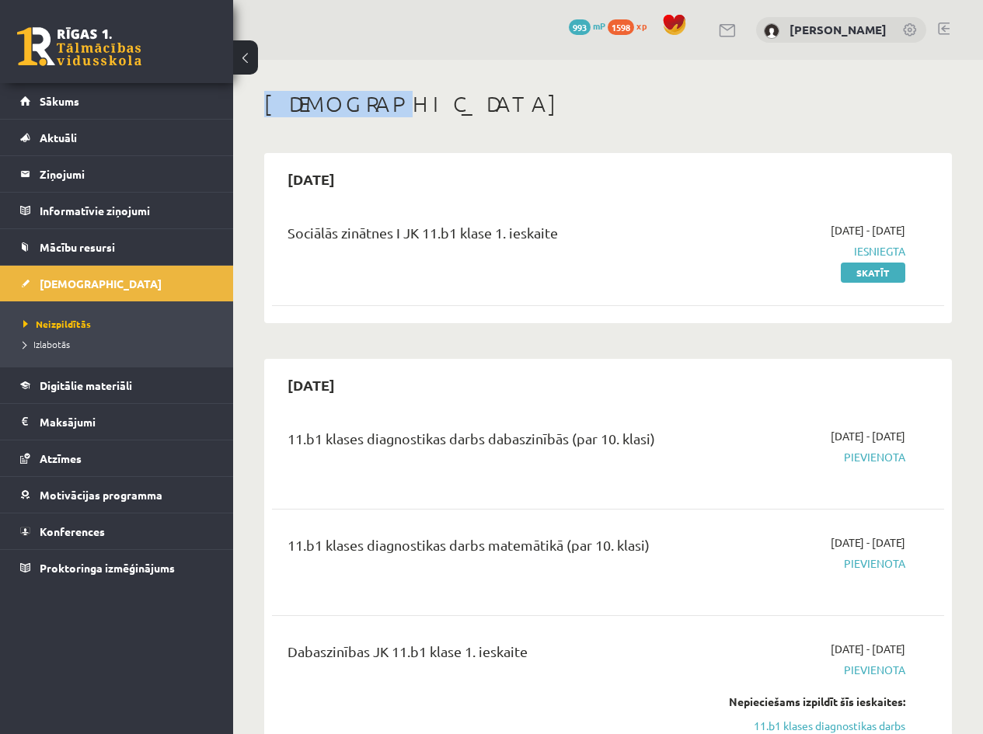
drag, startPoint x: 262, startPoint y: 105, endPoint x: 354, endPoint y: 116, distance: 92.3
click at [388, 112] on h1 "[DEMOGRAPHIC_DATA]" at bounding box center [608, 104] width 688 height 26
click at [912, 30] on link at bounding box center [911, 31] width 16 height 16
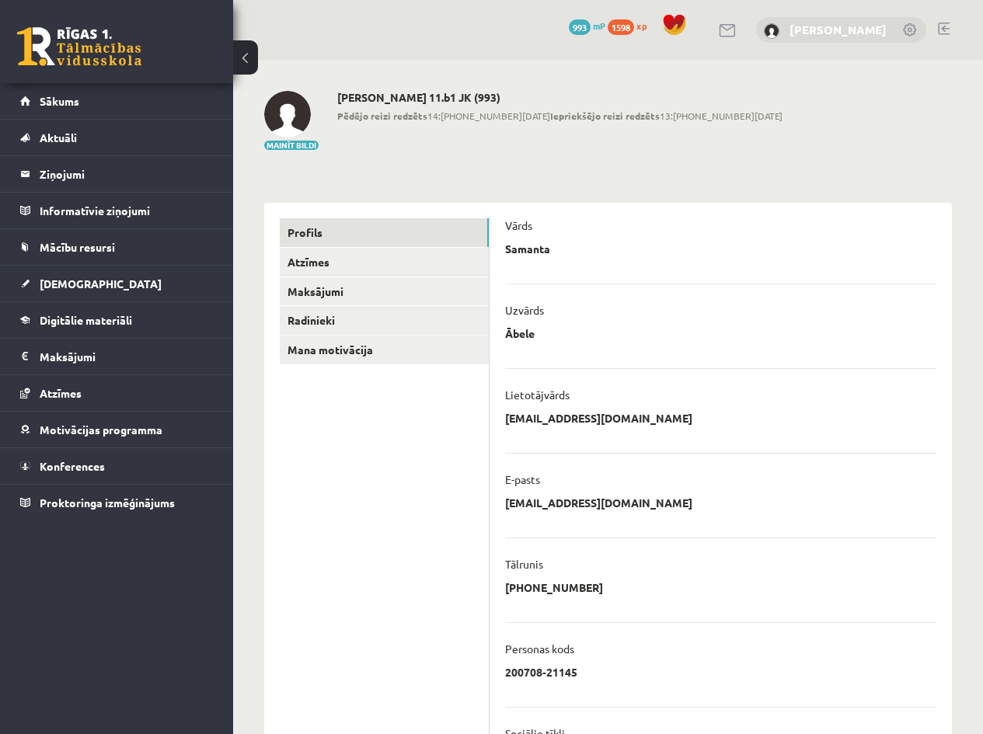
click at [816, 32] on link "[PERSON_NAME]" at bounding box center [838, 30] width 97 height 16
click at [686, 30] on span at bounding box center [674, 24] width 23 height 23
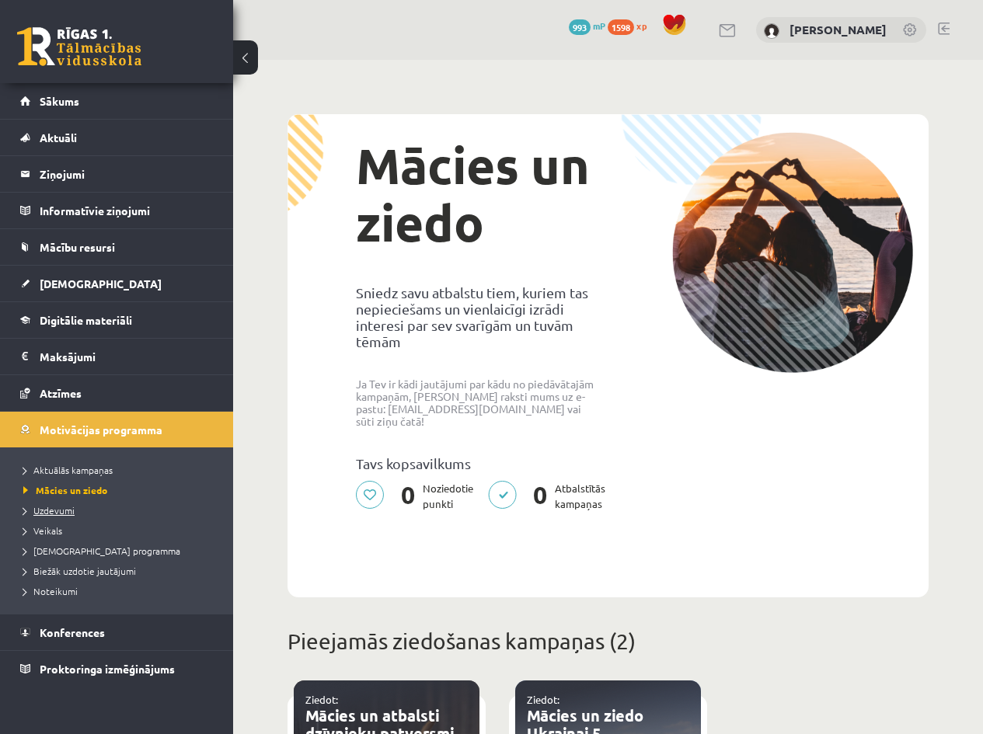
click at [45, 516] on span "Uzdevumi" at bounding box center [48, 510] width 51 height 12
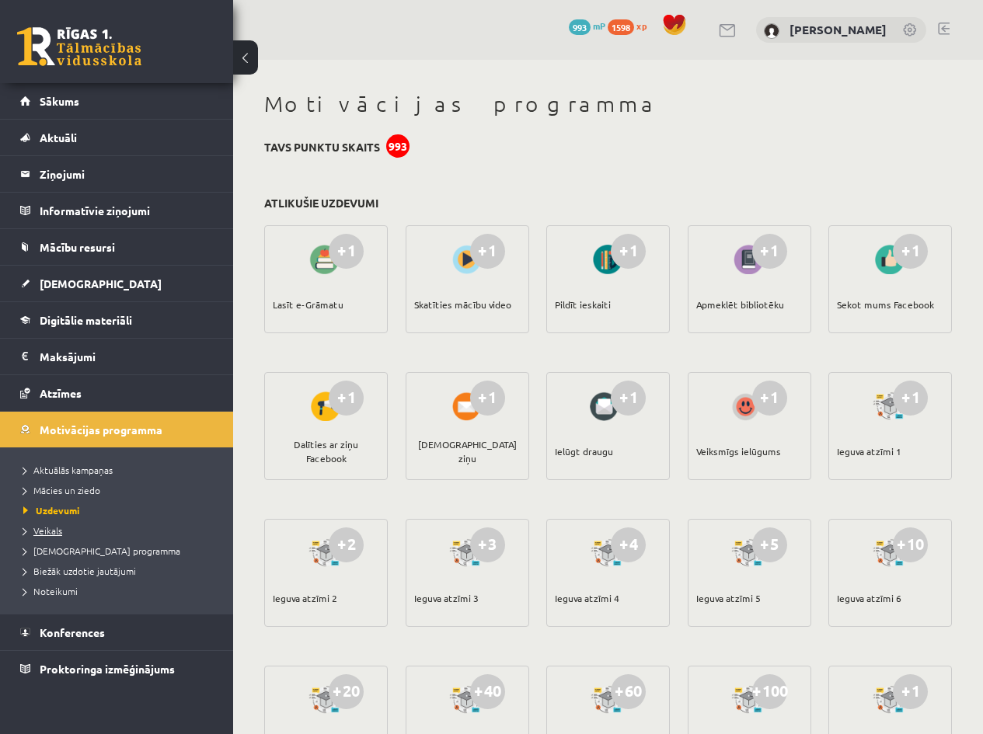
click at [45, 527] on span "Veikals" at bounding box center [42, 531] width 39 height 12
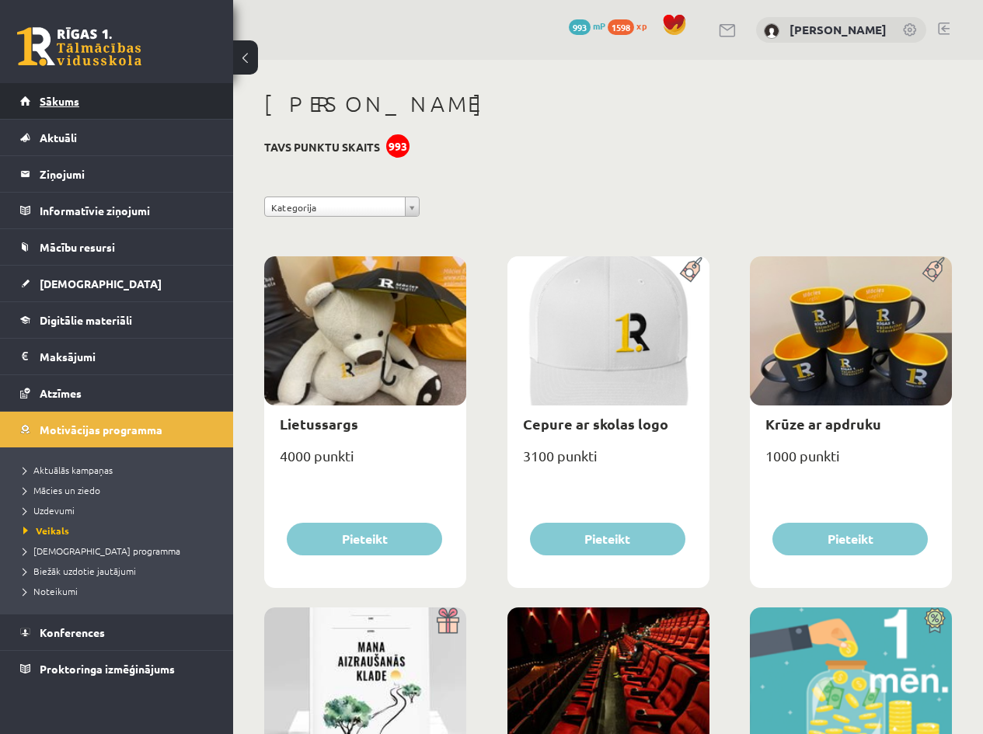
click at [61, 106] on span "Sākums" at bounding box center [60, 101] width 40 height 14
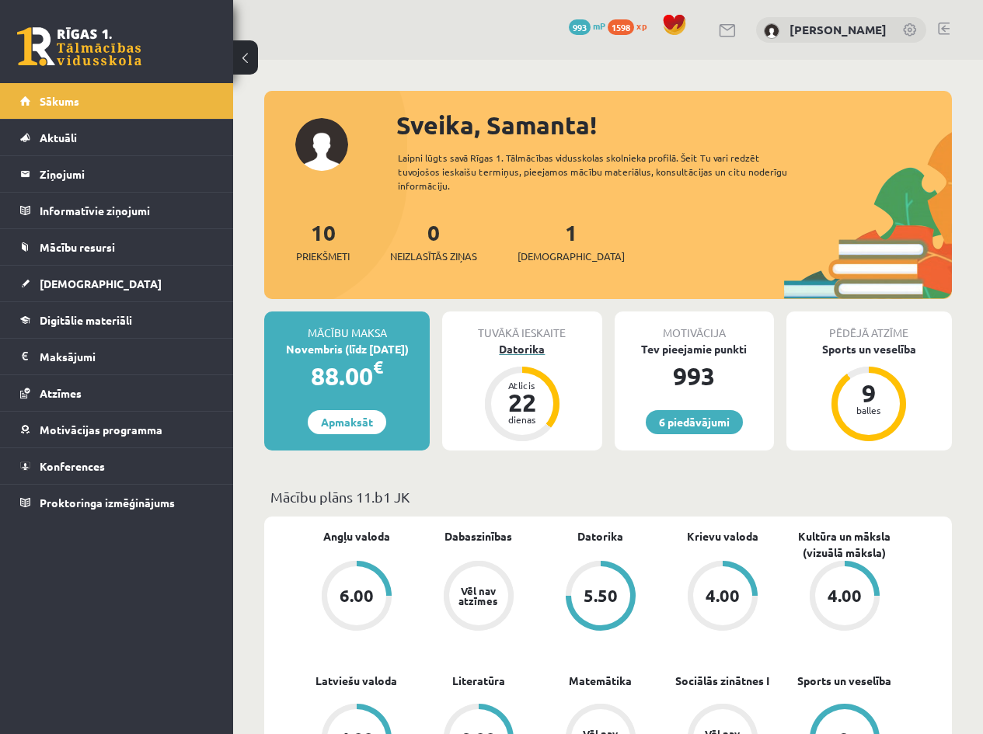
click at [519, 350] on div "Datorika" at bounding box center [521, 349] width 159 height 16
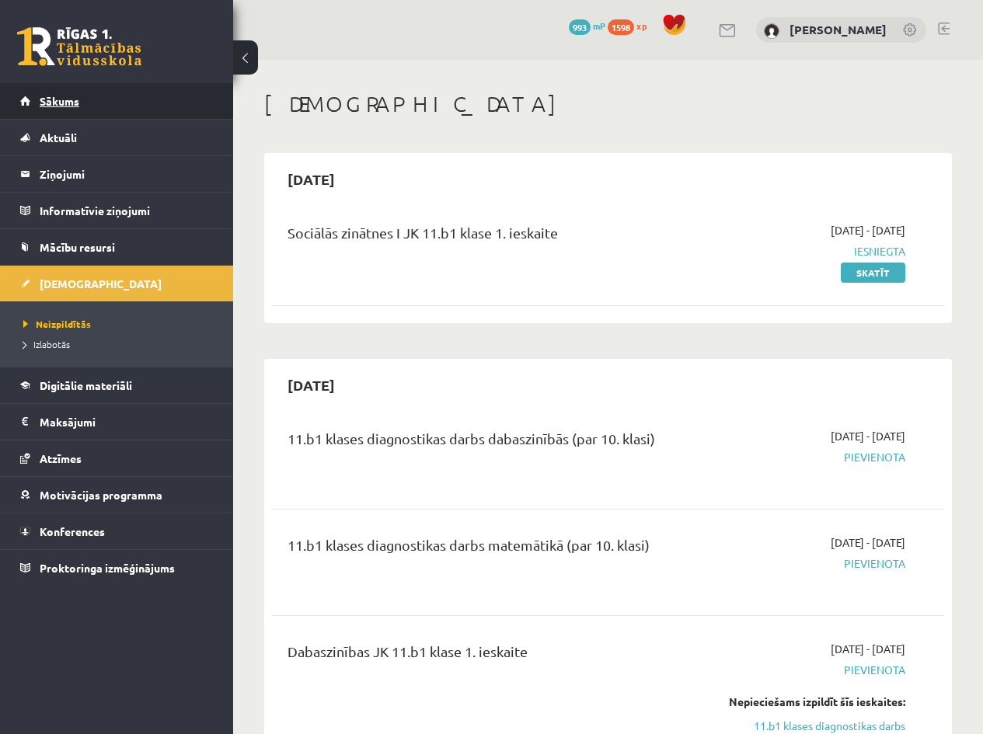
click at [76, 103] on span "Sākums" at bounding box center [60, 101] width 40 height 14
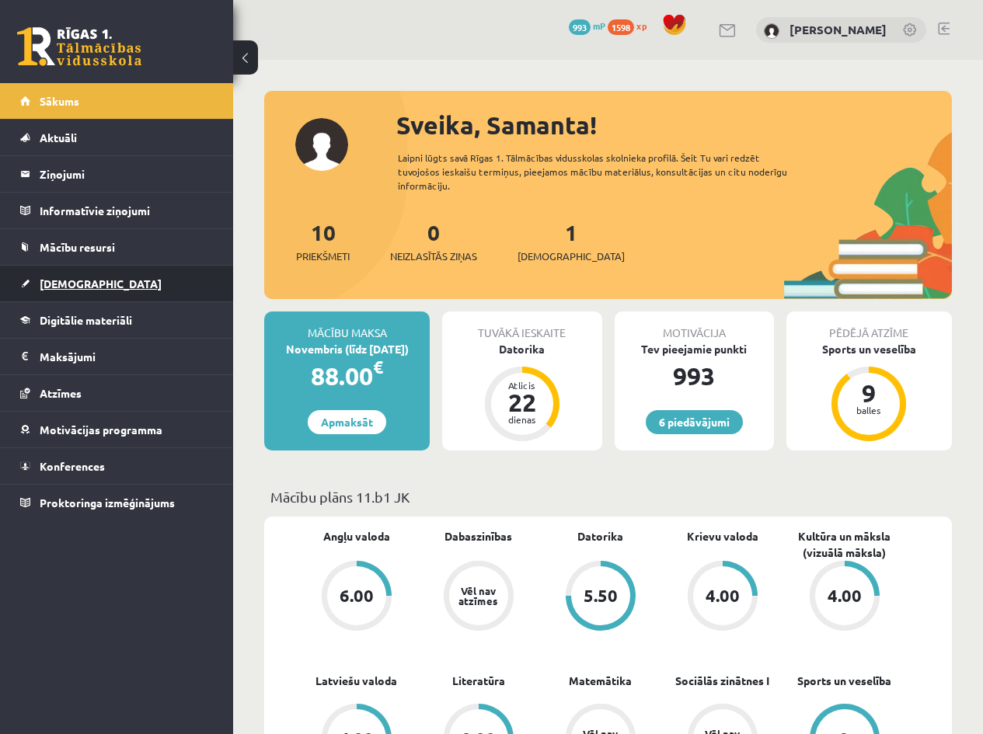
click at [83, 291] on link "[DEMOGRAPHIC_DATA]" at bounding box center [117, 284] width 194 height 36
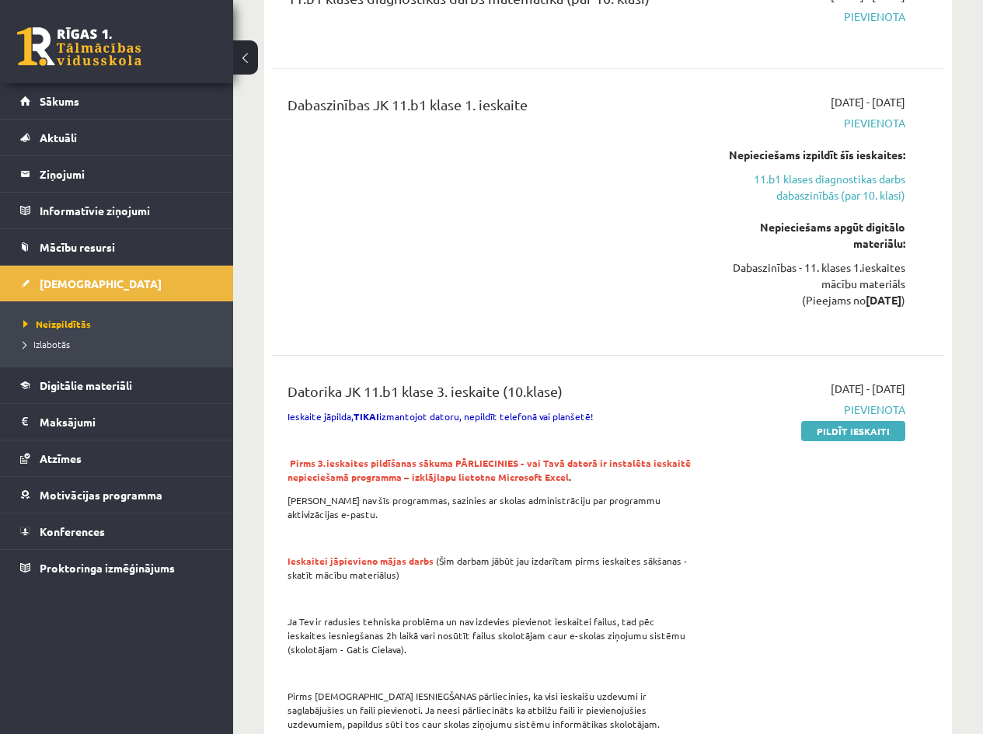
scroll to position [755, 0]
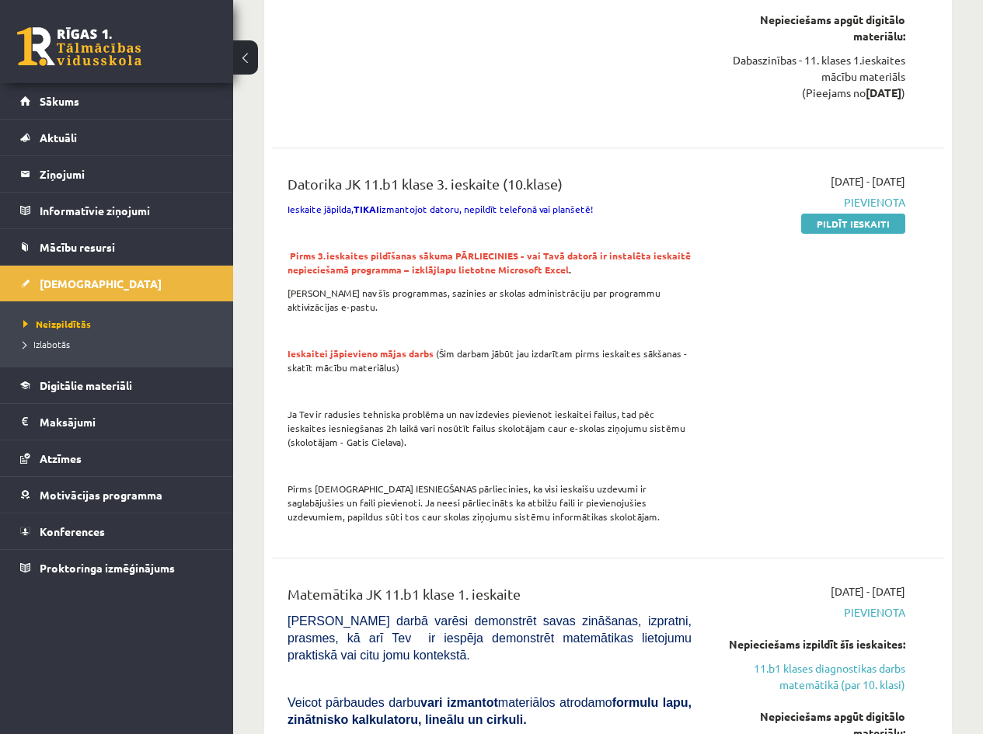
drag, startPoint x: 291, startPoint y: 183, endPoint x: 602, endPoint y: 190, distance: 310.9
click at [602, 190] on div "Datorika JK 11.b1 klase 3. ieskaite (10.klase) Ieskaite jāpilda, TIKAI izmantoj…" at bounding box center [489, 353] width 427 height 360
click at [549, 170] on div "Datorika JK 11.b1 klase 3. ieskaite (10.klase) Ieskaite jāpilda, TIKAI izmantoj…" at bounding box center [608, 353] width 672 height 391
drag, startPoint x: 558, startPoint y: 181, endPoint x: 289, endPoint y: 197, distance: 269.4
click at [288, 197] on div "Datorika JK 11.b1 klase 3. ieskaite (10.klase)" at bounding box center [490, 187] width 404 height 29
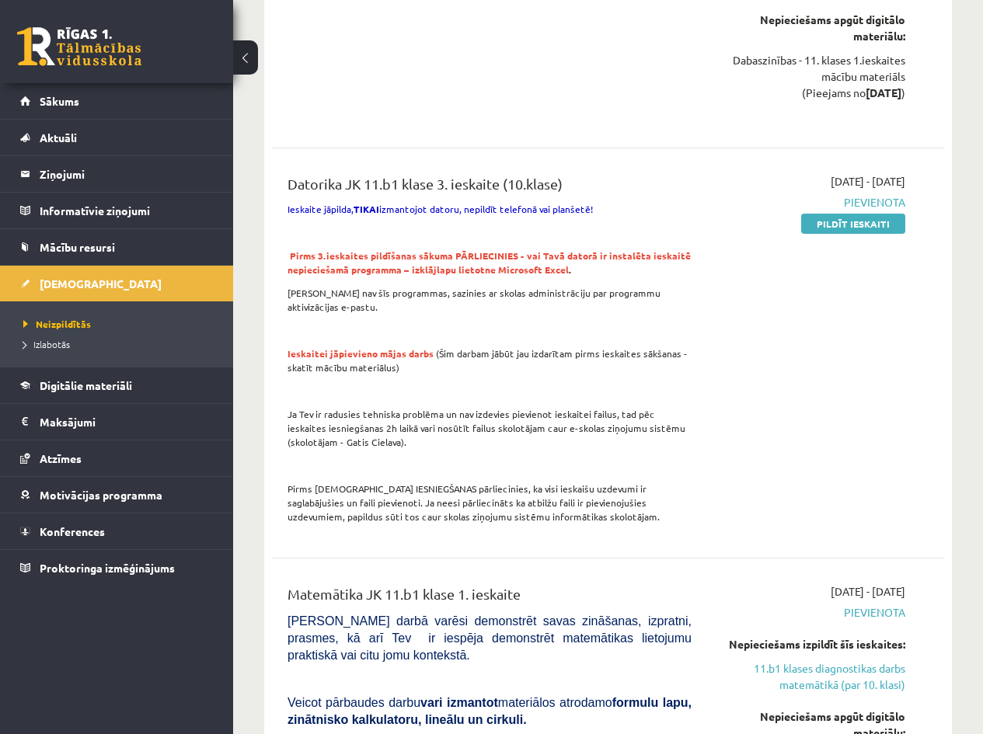
click at [606, 189] on div "Datorika JK 11.b1 klase 3. ieskaite (10.klase)" at bounding box center [490, 187] width 404 height 29
drag, startPoint x: 549, startPoint y: 190, endPoint x: 285, endPoint y: 192, distance: 264.2
click at [517, 168] on div "Datorika JK 11.b1 klase 3. ieskaite (10.klase) Ieskaite jāpilda, TIKAI izmantoj…" at bounding box center [608, 353] width 672 height 391
click at [570, 190] on div "Datorika JK 11.b1 klase 3. ieskaite (10.klase)" at bounding box center [490, 187] width 404 height 29
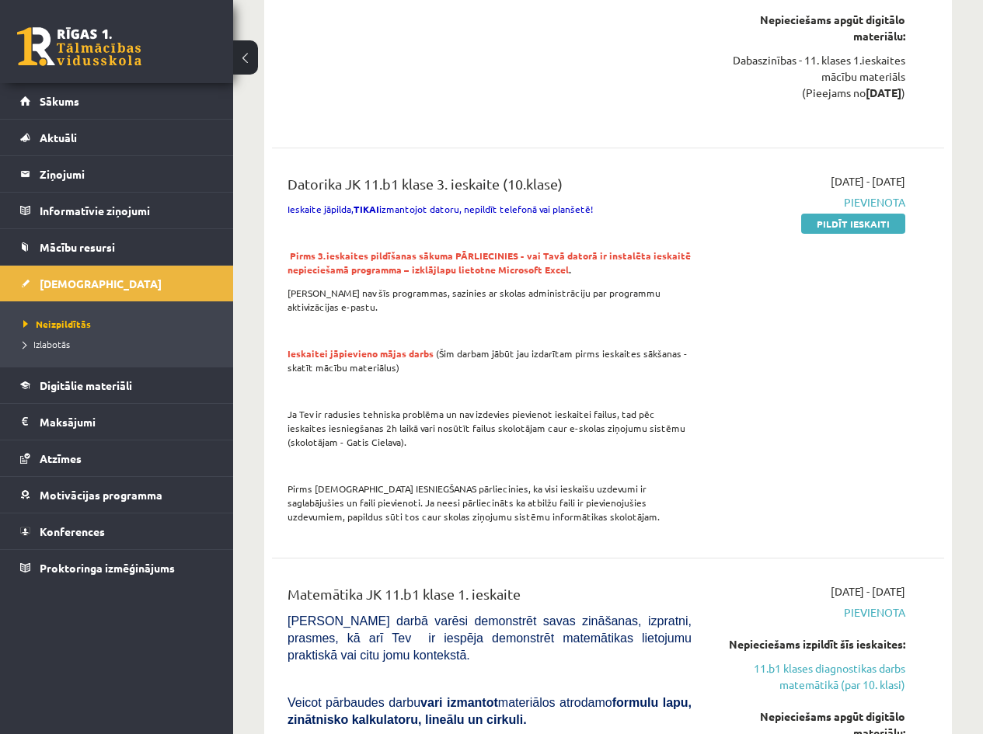
click at [547, 208] on span "Ieskaite jāpilda, TIKAI izmantojot datoru, nepildīt telefonā vai planšetē!" at bounding box center [440, 209] width 305 height 12
drag, startPoint x: 563, startPoint y: 182, endPoint x: 235, endPoint y: 192, distance: 328.9
click at [389, 151] on div "11.b1 klases diagnostikas darbs dabaszinībās (par 10. klasi) 2025-10-16 - 2025-…" at bounding box center [608, 469] width 672 height 1623
click at [506, 249] on p "Pirms 3.ieskaites pildīšanas sākuma PĀRLIECINIES - vai Tavā datorā ir instalēta…" at bounding box center [490, 263] width 404 height 28
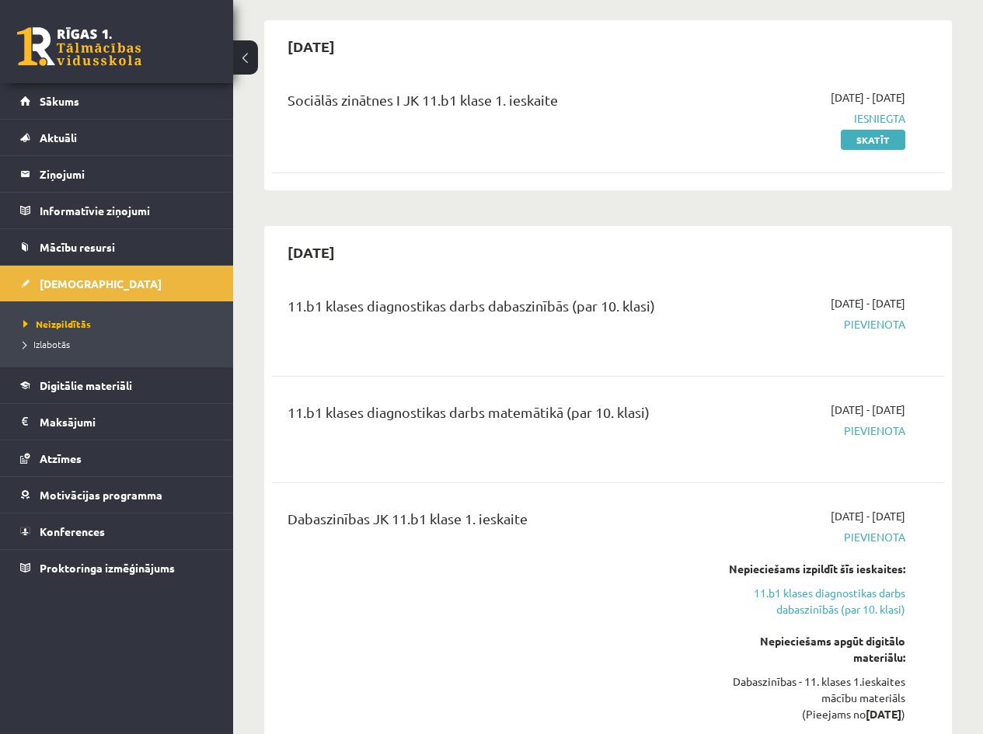
scroll to position [0, 0]
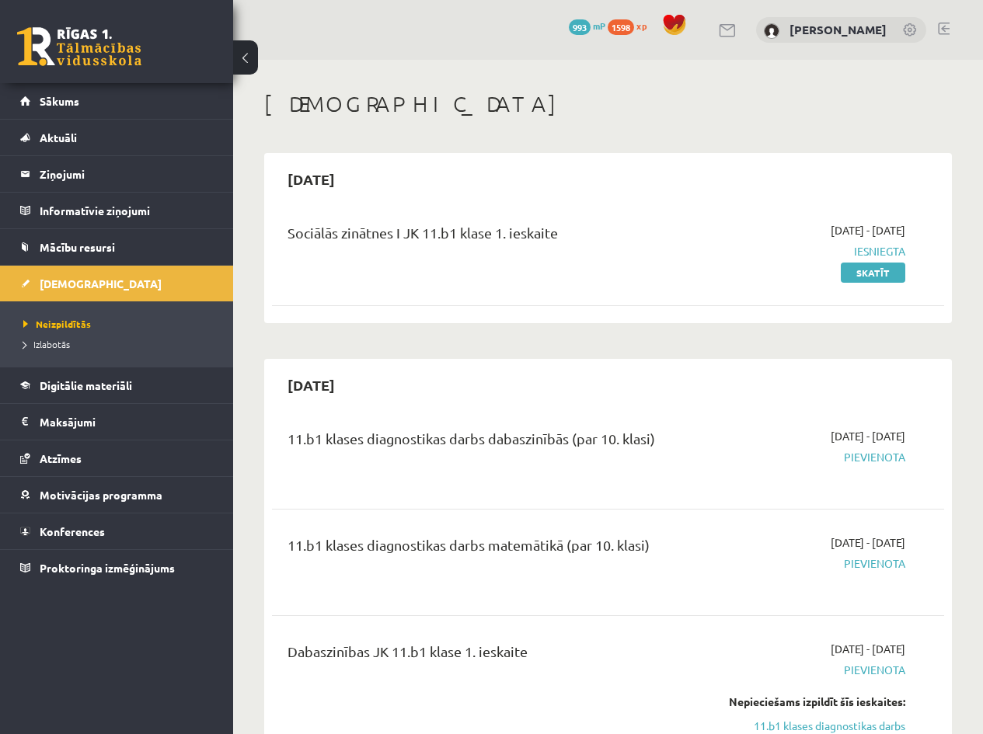
drag, startPoint x: 549, startPoint y: 234, endPoint x: 493, endPoint y: 242, distance: 57.3
click at [493, 242] on div "Sociālās zinātnes I JK 11.b1 klase 1. ieskaite" at bounding box center [490, 236] width 404 height 29
click at [514, 251] on div "Sociālās zinātnes I JK 11.b1 klase 1. ieskaite" at bounding box center [489, 251] width 427 height 58
drag, startPoint x: 550, startPoint y: 233, endPoint x: 508, endPoint y: 234, distance: 42.0
click at [494, 237] on div "Sociālās zinātnes I JK 11.b1 klase 1. ieskaite" at bounding box center [490, 236] width 404 height 29
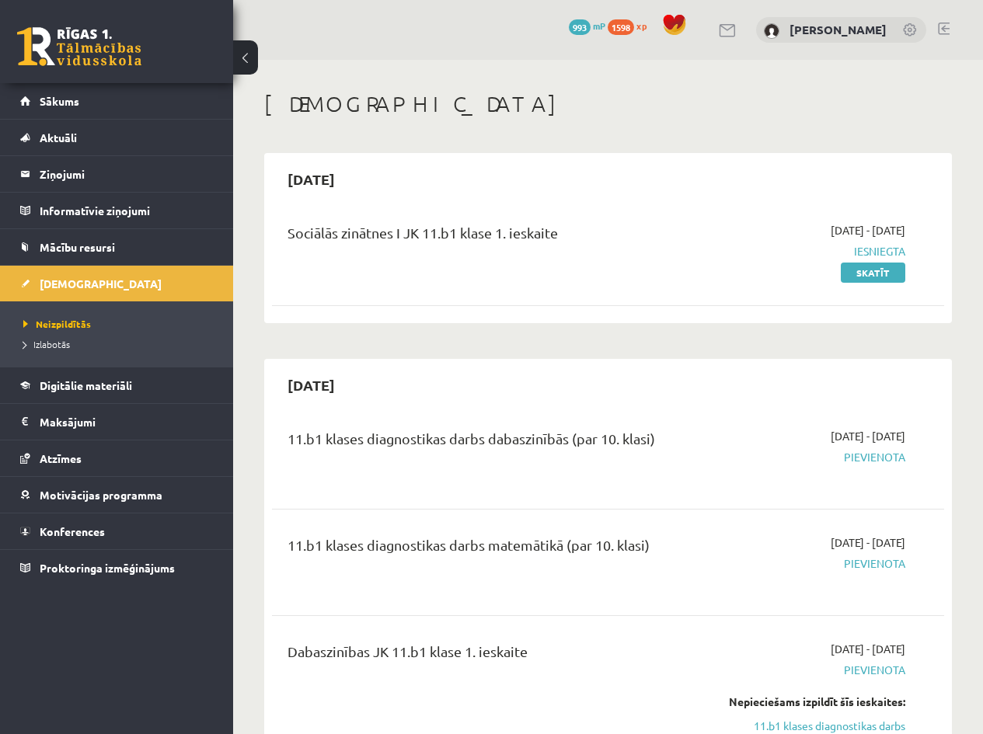
click at [511, 196] on div "2025-09-30" at bounding box center [608, 179] width 672 height 37
drag, startPoint x: 303, startPoint y: 441, endPoint x: 284, endPoint y: 460, distance: 27.5
click at [284, 460] on div "11.b1 klases diagnostikas darbs dabaszinībās (par 10. klasi)" at bounding box center [489, 456] width 427 height 56
drag, startPoint x: 299, startPoint y: 547, endPoint x: 304, endPoint y: 540, distance: 8.4
click at [302, 549] on div "11.b1 klases diagnostikas darbs matemātikā (par 10. klasi)" at bounding box center [490, 549] width 404 height 29
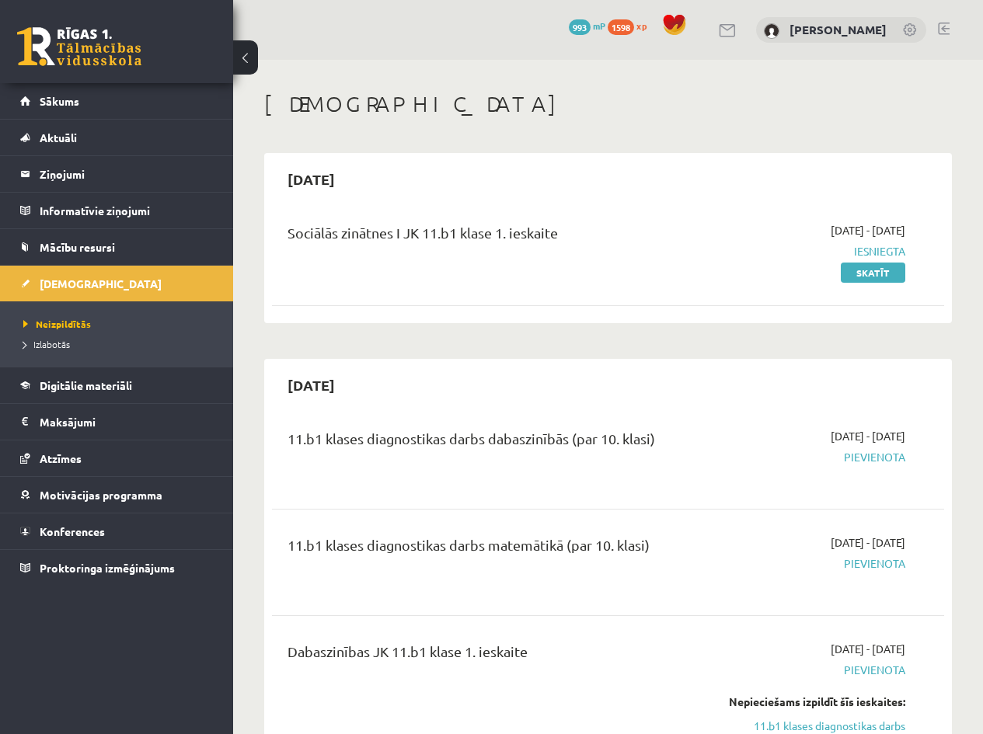
click at [281, 527] on div "11.b1 klases diagnostikas darbs matemātikā (par 10. klasi) 2025-10-16 - 2025-10…" at bounding box center [608, 562] width 672 height 87
drag, startPoint x: 284, startPoint y: 543, endPoint x: 302, endPoint y: 560, distance: 23.6
click at [302, 560] on div "11.b1 klases diagnostikas darbs matemātikā (par 10. klasi)" at bounding box center [489, 563] width 427 height 56
click at [288, 451] on div "11.b1 klases diagnostikas darbs dabaszinībās (par 10. klasi)" at bounding box center [489, 456] width 427 height 56
click at [312, 483] on div "11.b1 klases diagnostikas darbs dabaszinībās (par 10. klasi)" at bounding box center [489, 456] width 427 height 56
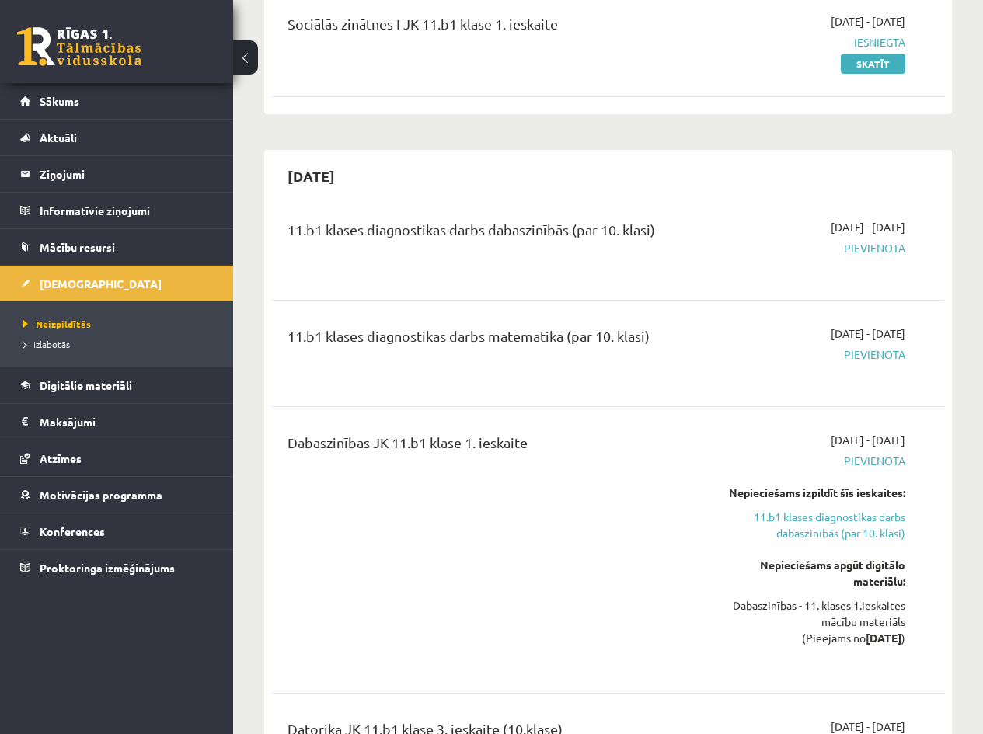
scroll to position [2, 0]
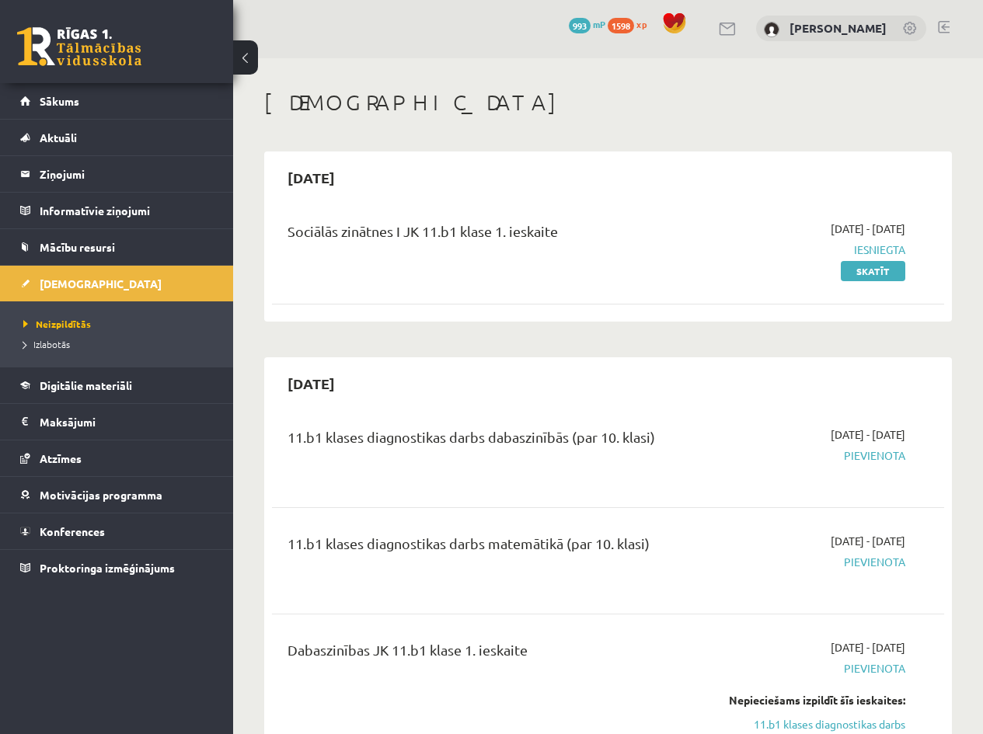
click at [591, 26] on span "993" at bounding box center [580, 26] width 22 height 16
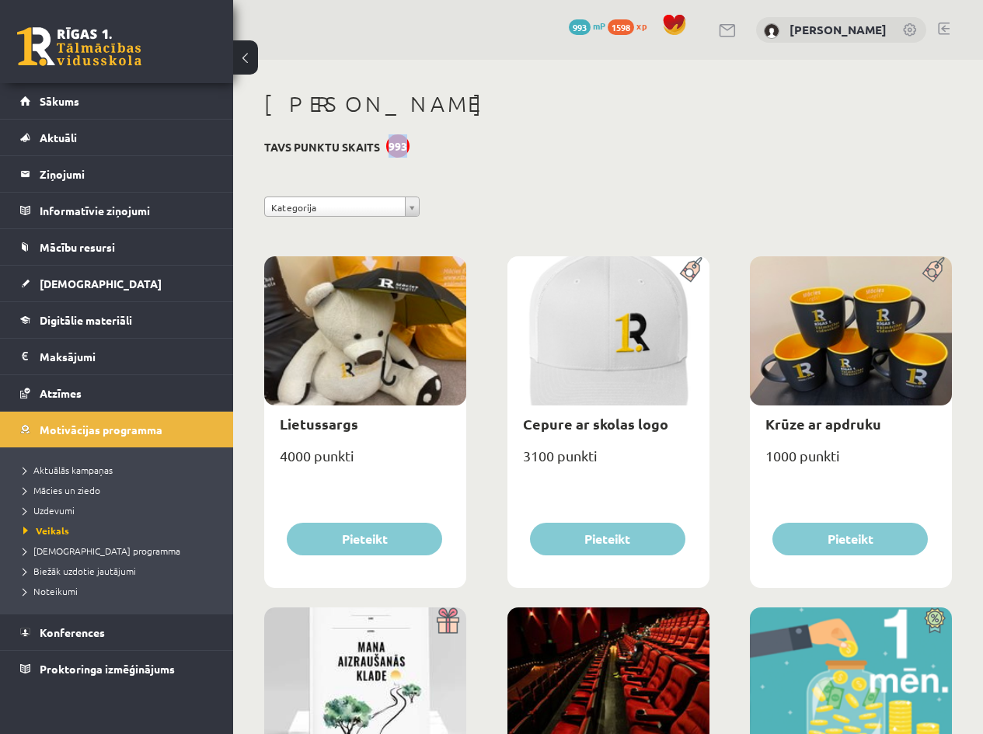
drag, startPoint x: 384, startPoint y: 149, endPoint x: 410, endPoint y: 151, distance: 25.7
drag, startPoint x: 417, startPoint y: 155, endPoint x: 282, endPoint y: 141, distance: 135.2
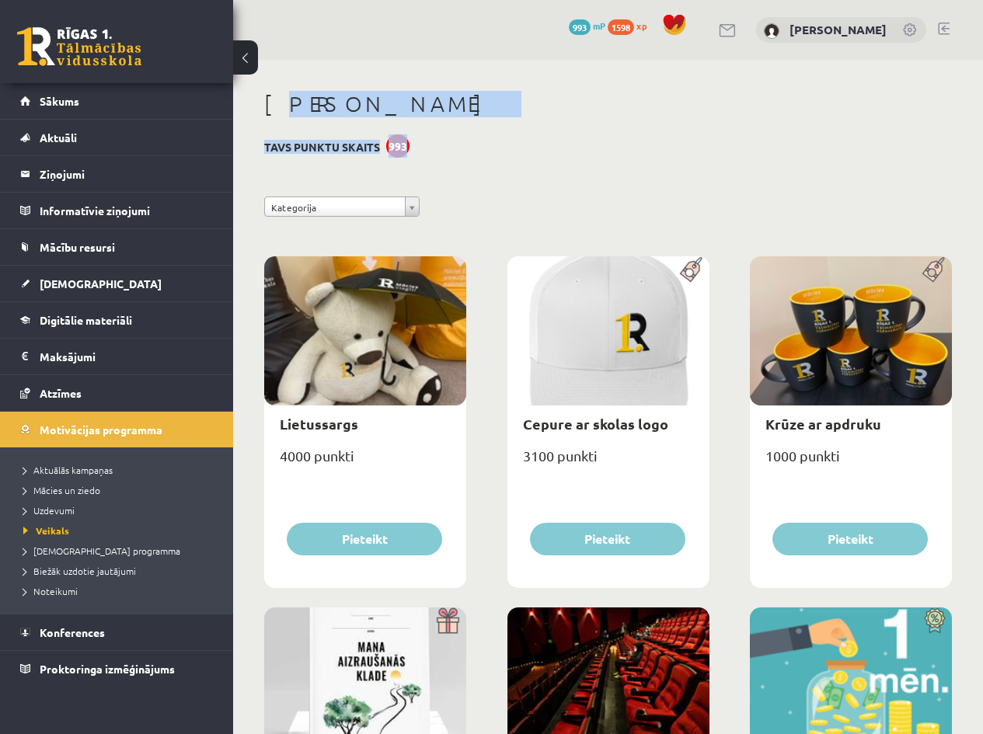
drag, startPoint x: 274, startPoint y: 110, endPoint x: 417, endPoint y: 122, distance: 144.2
click at [462, 120] on div "[PERSON_NAME]" at bounding box center [608, 106] width 688 height 31
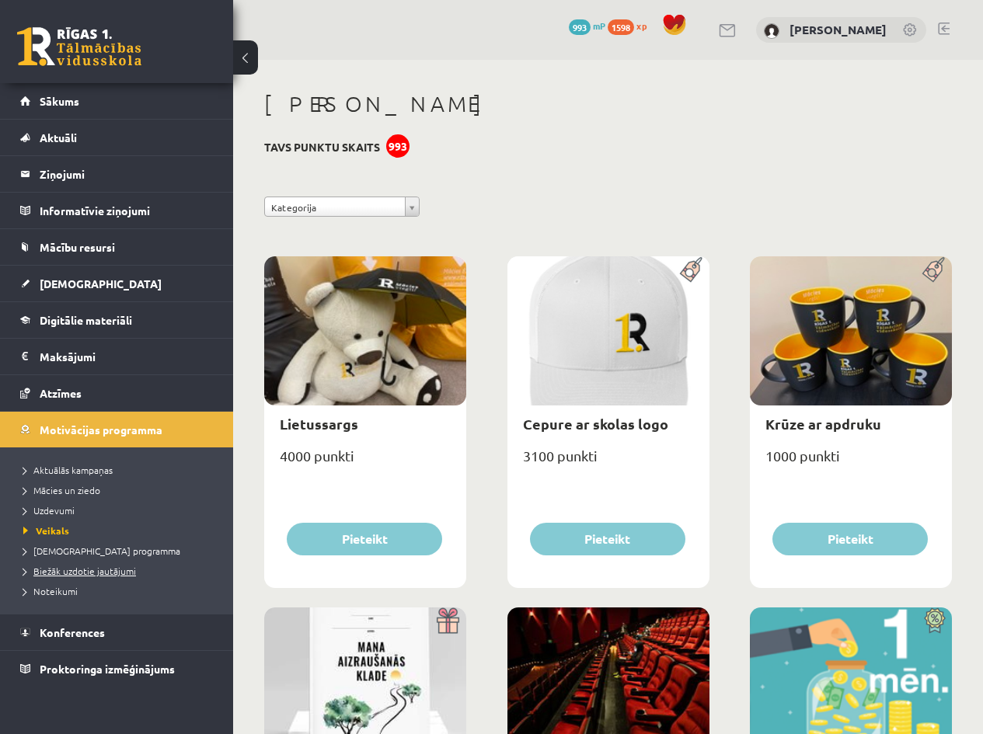
click at [104, 574] on span "Biežāk uzdotie jautājumi" at bounding box center [79, 571] width 113 height 12
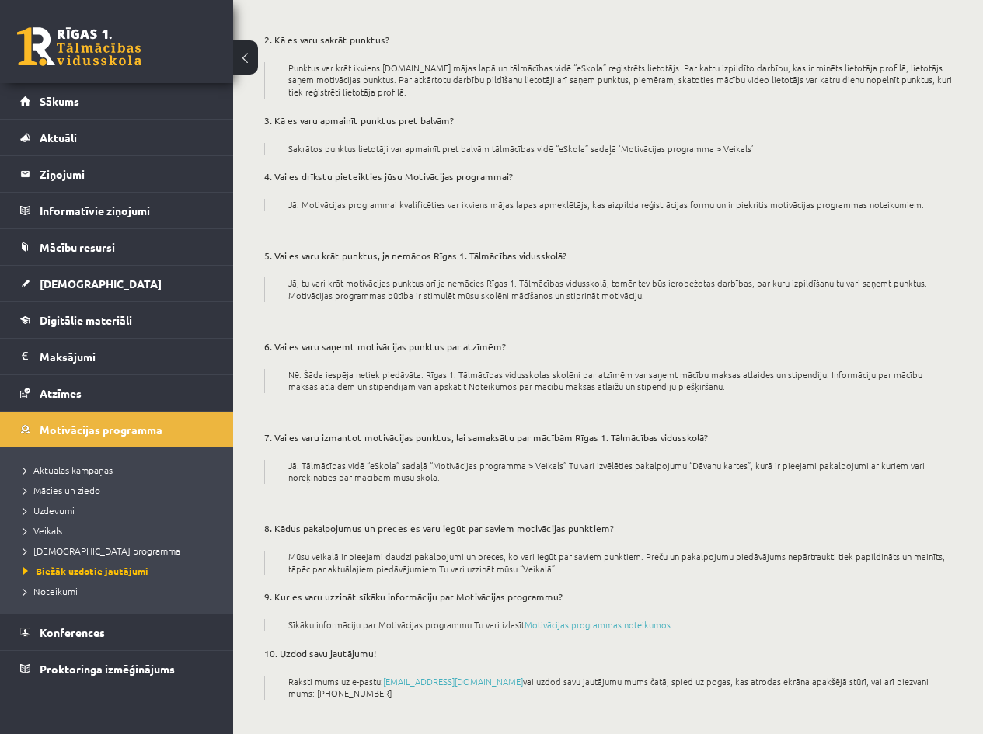
scroll to position [10, 0]
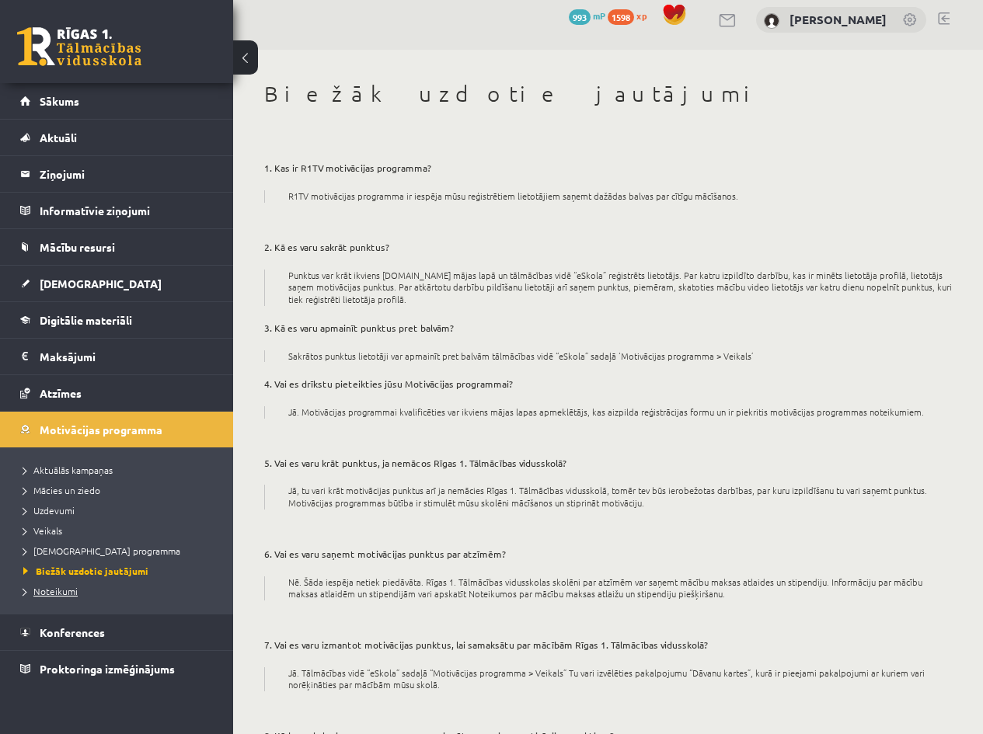
click at [59, 591] on span "Noteikumi" at bounding box center [50, 591] width 54 height 12
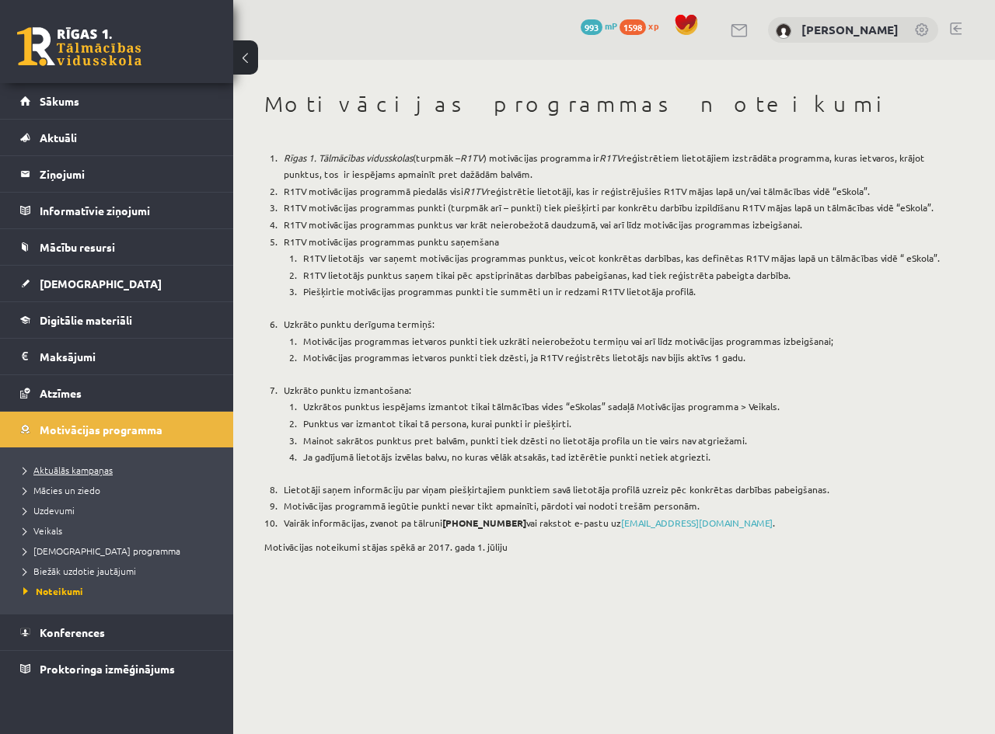
click at [47, 473] on span "Aktuālās kampaņas" at bounding box center [67, 470] width 89 height 12
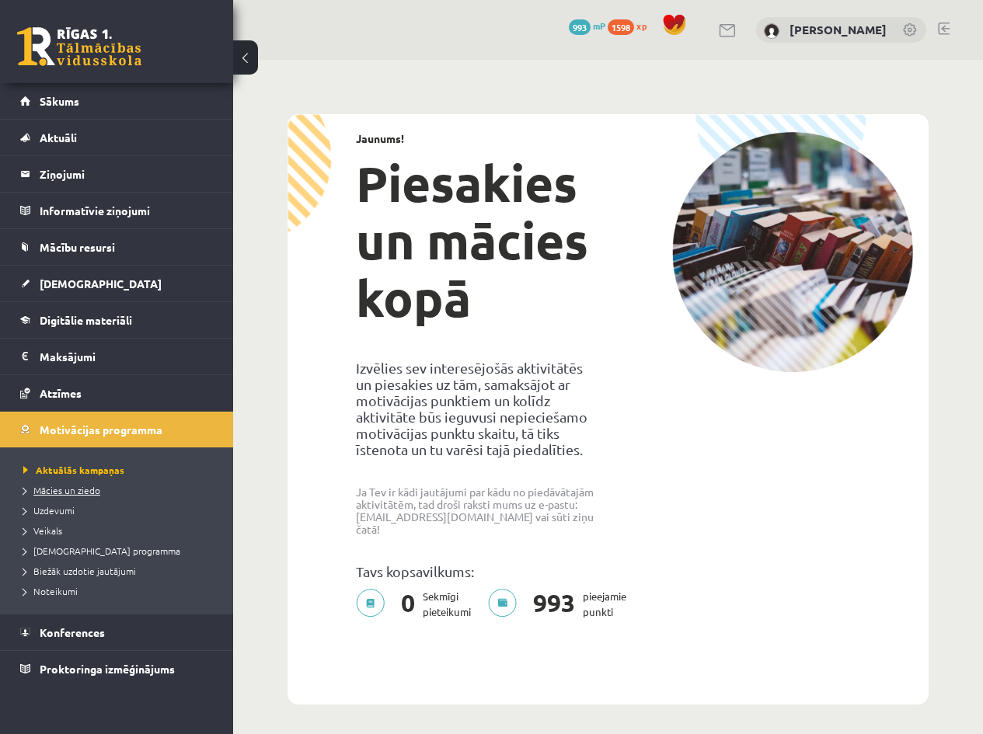
click at [74, 492] on span "Mācies un ziedo" at bounding box center [61, 490] width 77 height 12
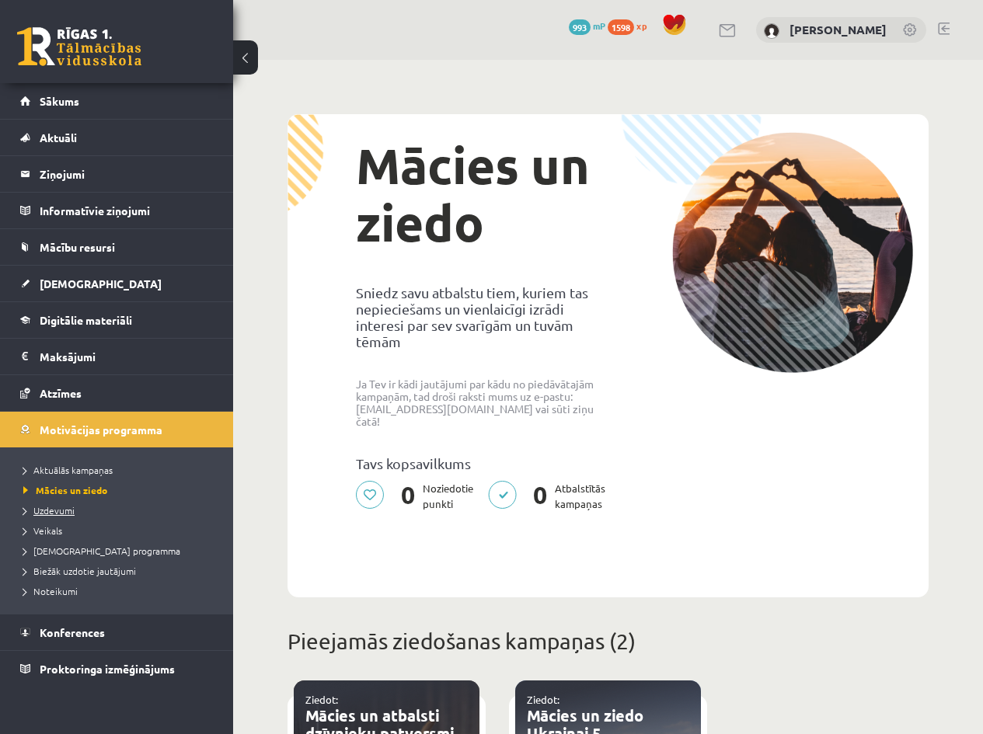
click at [65, 514] on span "Uzdevumi" at bounding box center [48, 510] width 51 height 12
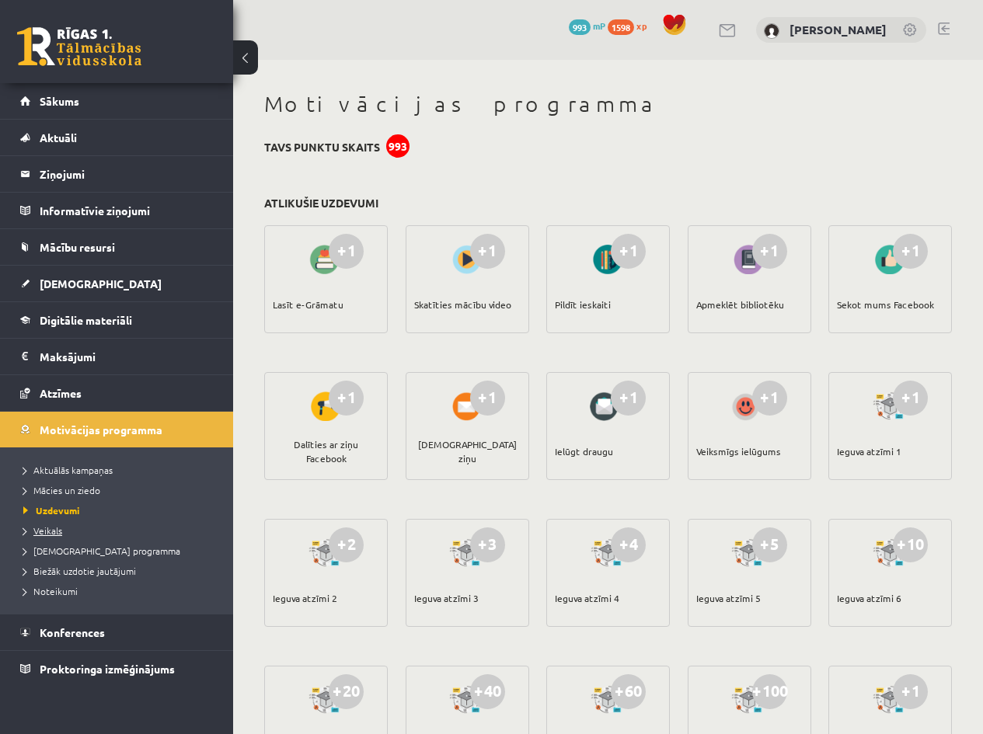
click at [61, 530] on span "Veikals" at bounding box center [42, 531] width 39 height 12
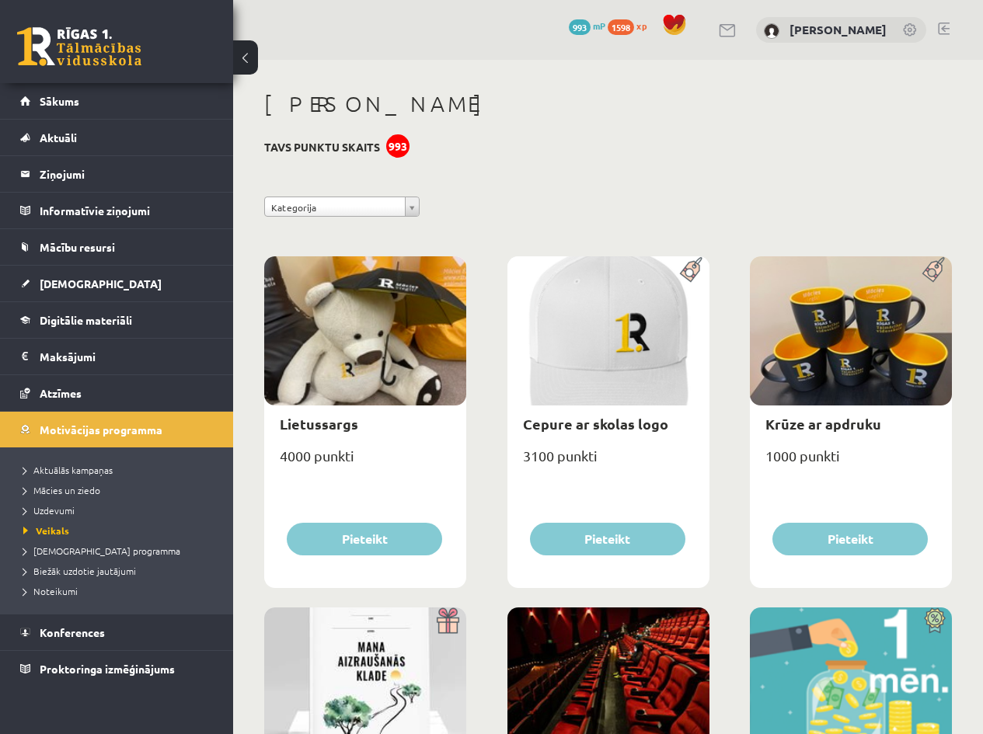
click at [68, 558] on li "[DEMOGRAPHIC_DATA] programma" at bounding box center [120, 551] width 194 height 20
click at [70, 549] on span "[DEMOGRAPHIC_DATA] programma" at bounding box center [109, 551] width 172 height 12
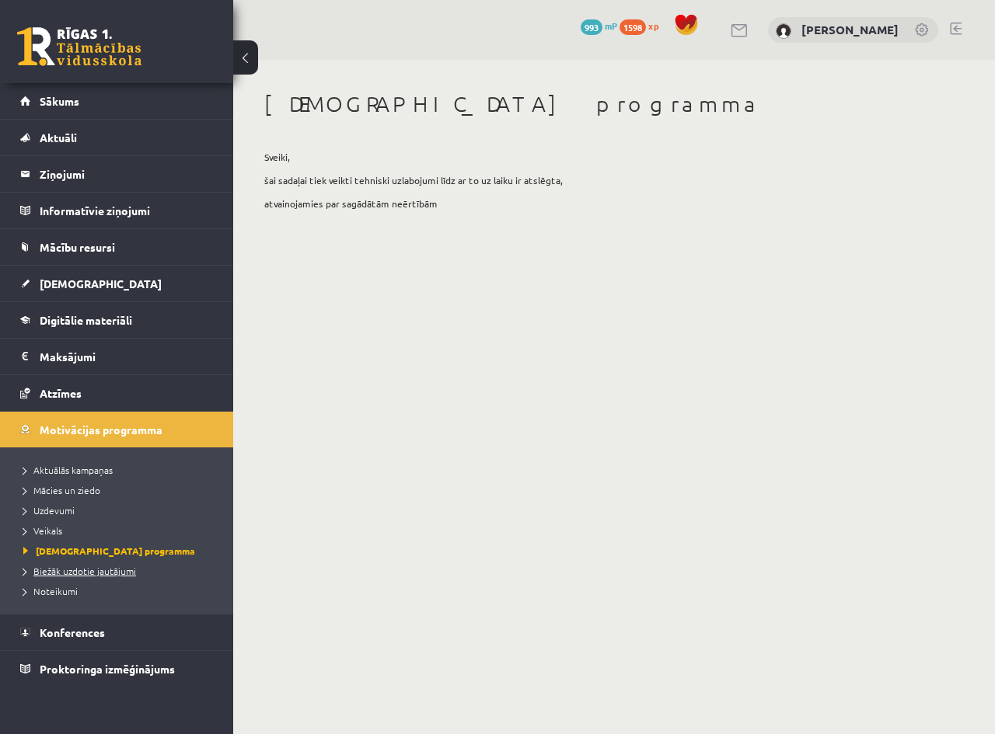
click at [65, 567] on span "Biežāk uzdotie jautājumi" at bounding box center [79, 571] width 113 height 12
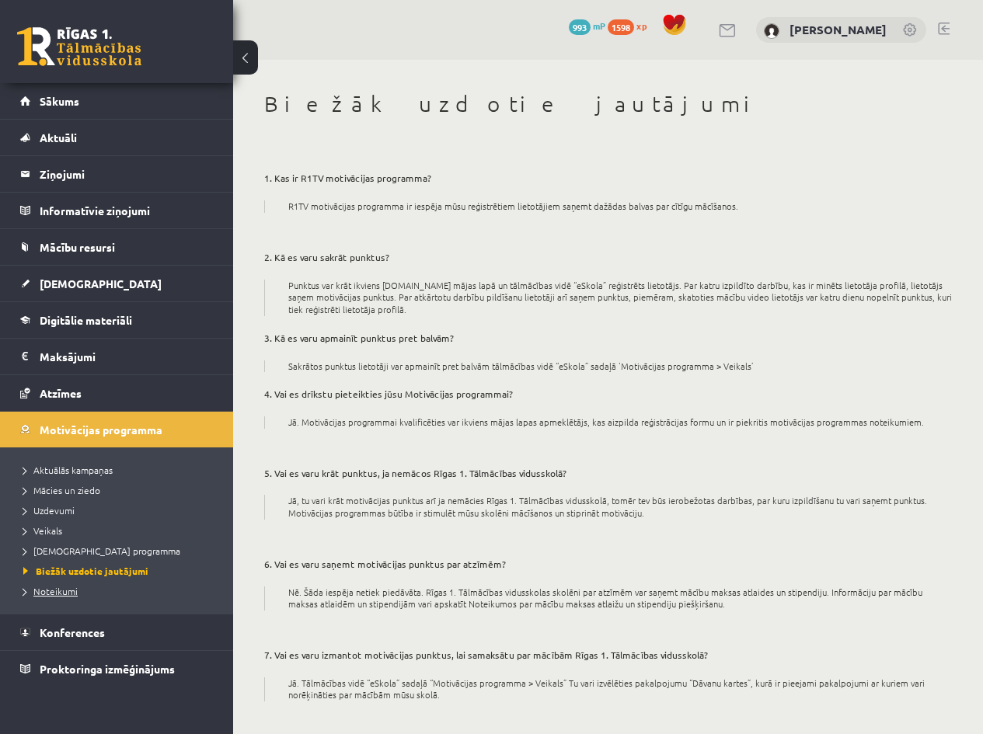
click at [54, 597] on span "Noteikumi" at bounding box center [50, 591] width 54 height 12
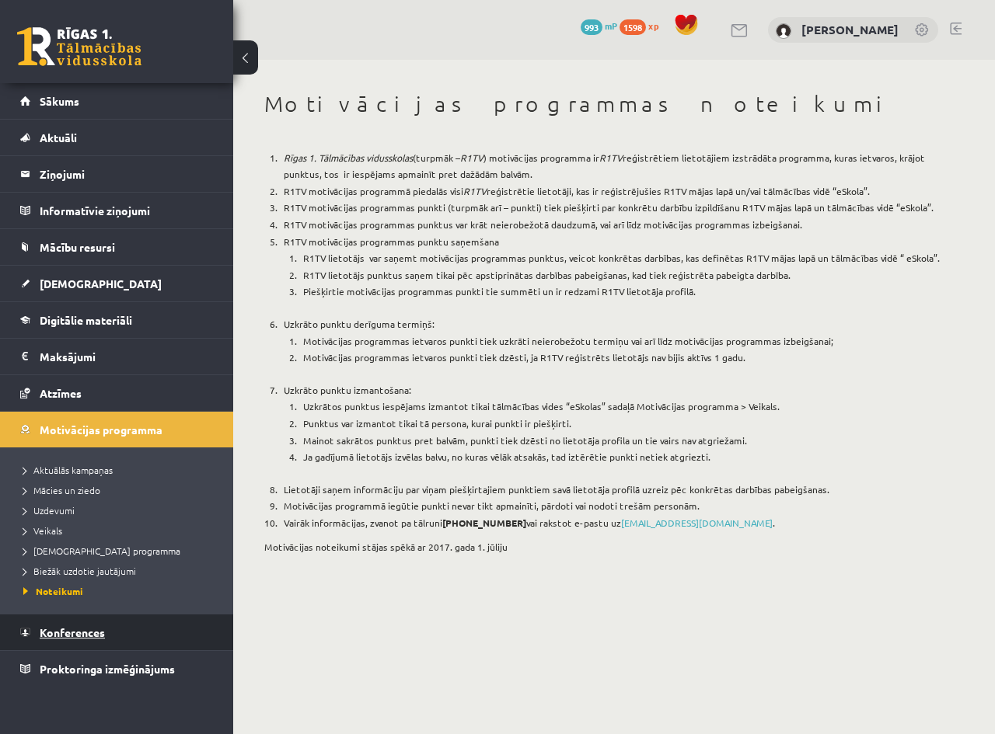
click at [100, 639] on span "Konferences" at bounding box center [72, 633] width 65 height 14
